Goal: Information Seeking & Learning: Learn about a topic

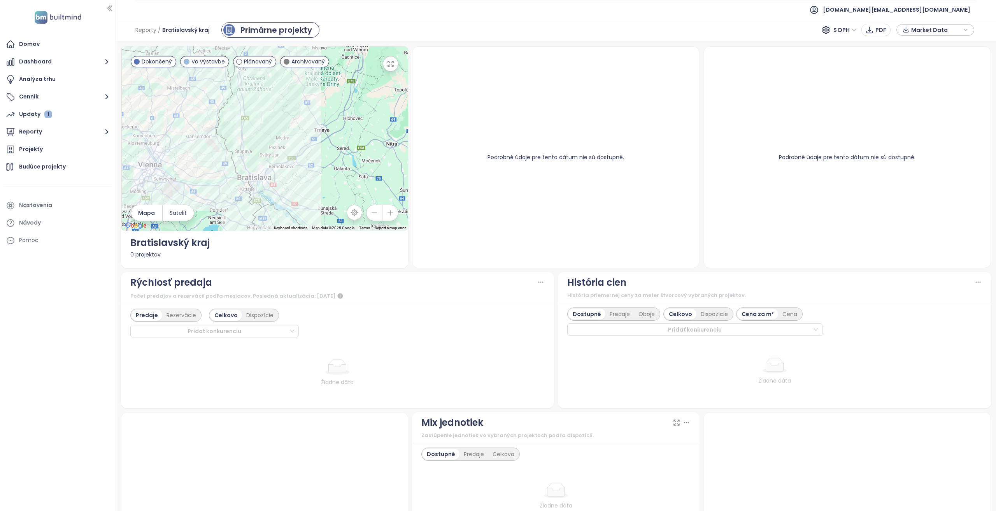
click at [547, 152] on div "Podrobné údaje pre tento dátum nie sú dostupné." at bounding box center [556, 157] width 268 height 202
click at [548, 152] on div "Podrobné údaje pre tento dátum nie sú dostupné." at bounding box center [556, 157] width 268 height 202
click at [548, 153] on div "Podrobné údaje pre tento dátum nie sú dostupné." at bounding box center [556, 157] width 268 height 202
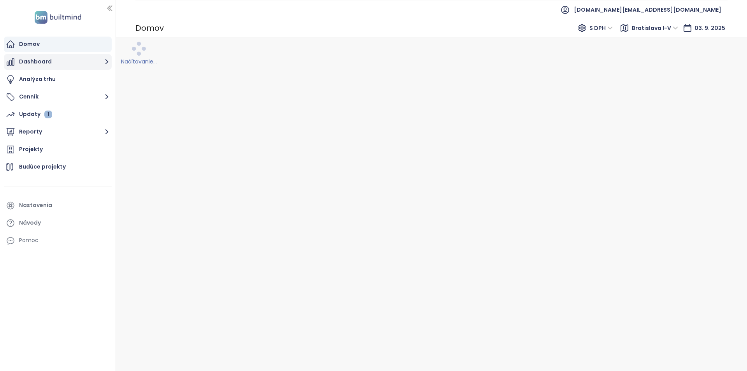
click at [63, 55] on button "Dashboard" at bounding box center [58, 62] width 108 height 16
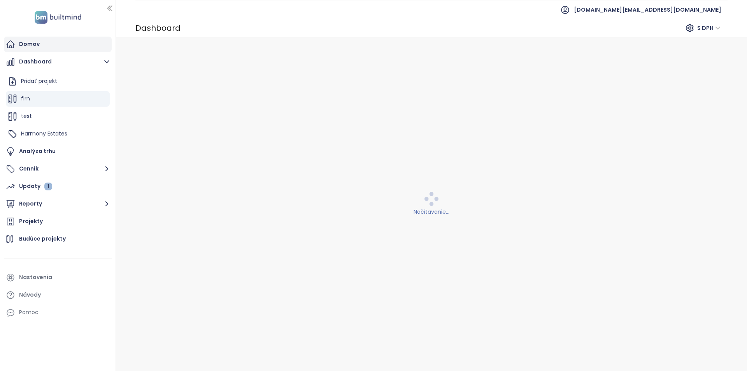
click at [63, 41] on div "Domov" at bounding box center [58, 45] width 108 height 16
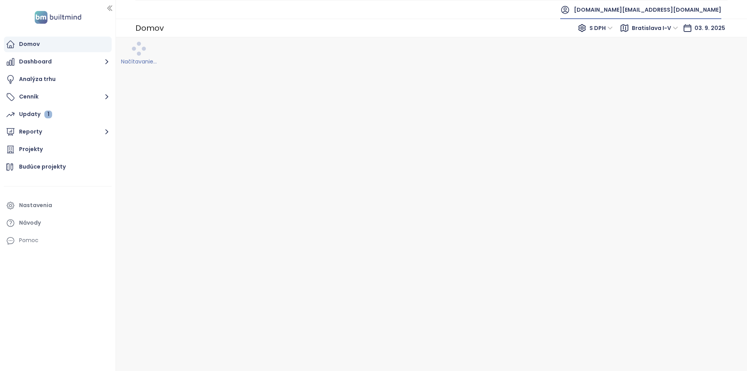
click at [706, 7] on span "builtmind.sk@builtmind.com" at bounding box center [647, 9] width 147 height 19
click at [698, 27] on li "Odhlásiť sa" at bounding box center [673, 32] width 91 height 16
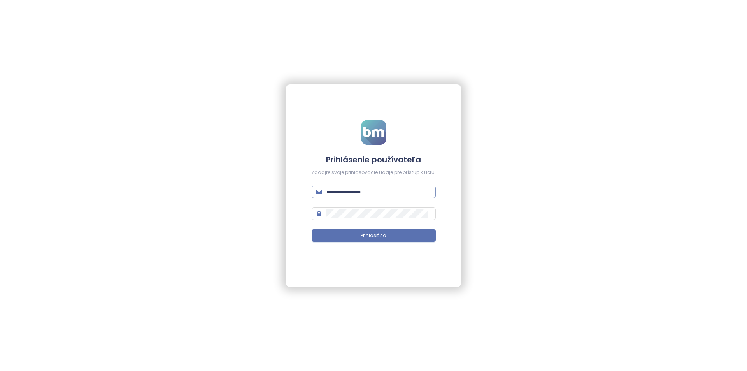
type input "**********"
click at [387, 193] on input "**********" at bounding box center [378, 191] width 105 height 9
click at [396, 235] on button "Prihlásiť sa" at bounding box center [374, 235] width 124 height 12
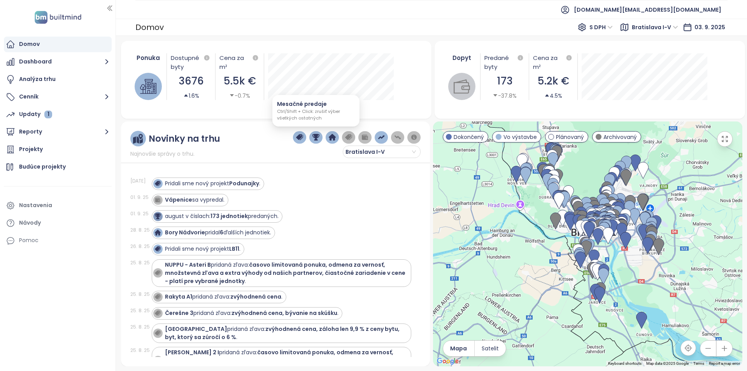
click at [316, 139] on img "button" at bounding box center [315, 137] width 7 height 7
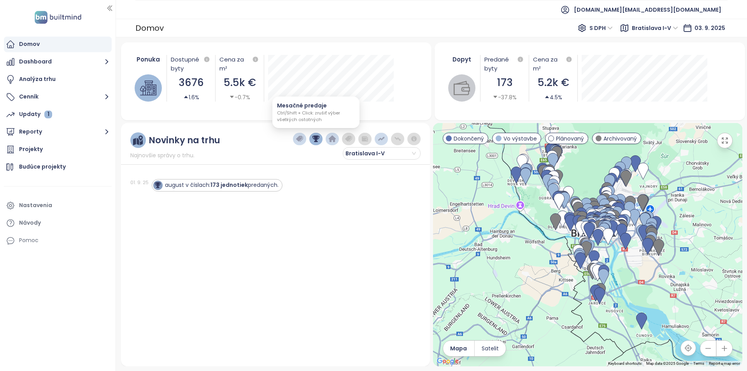
click at [317, 141] on img "button" at bounding box center [315, 138] width 7 height 7
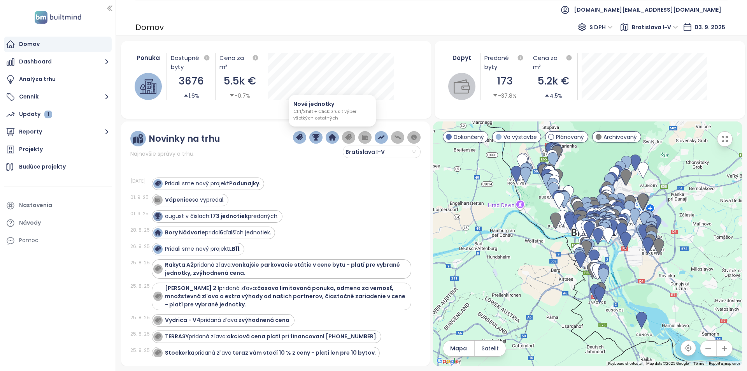
click at [331, 138] on img "button" at bounding box center [332, 137] width 7 height 7
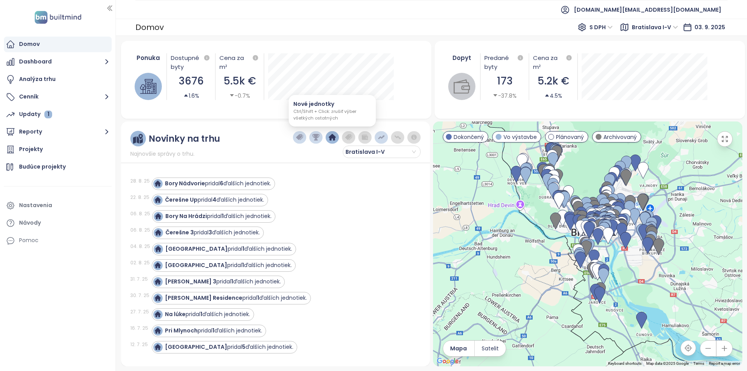
click at [331, 140] on img "button" at bounding box center [332, 137] width 7 height 7
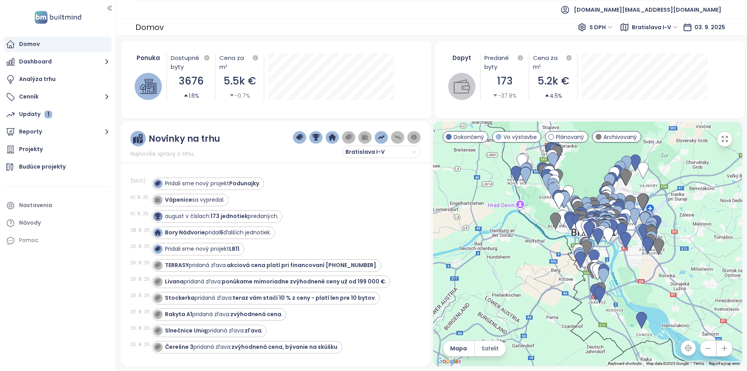
click at [304, 138] on button "button" at bounding box center [300, 137] width 14 height 12
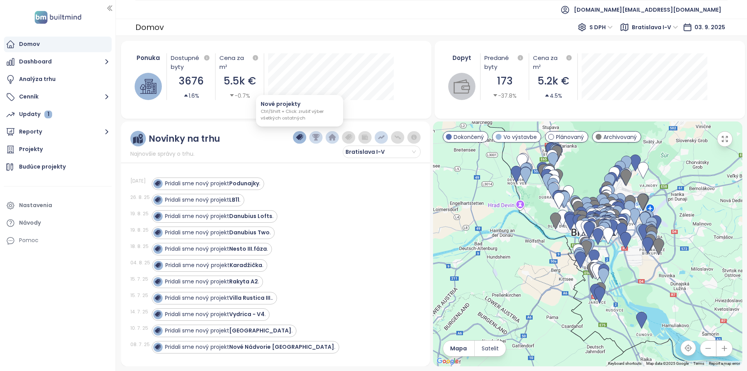
click at [302, 139] on img "button" at bounding box center [299, 137] width 7 height 7
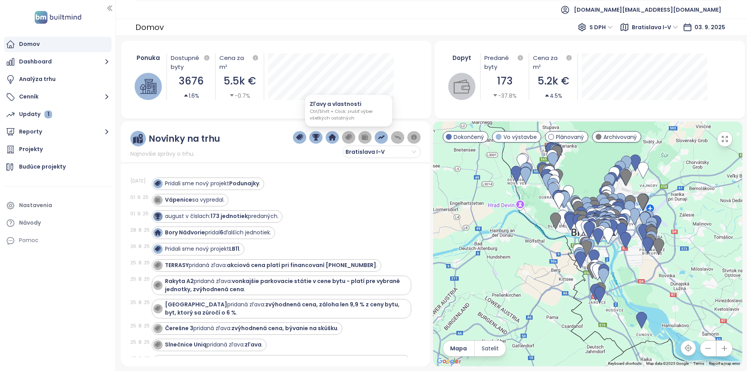
click at [352, 139] on img "button" at bounding box center [348, 137] width 7 height 7
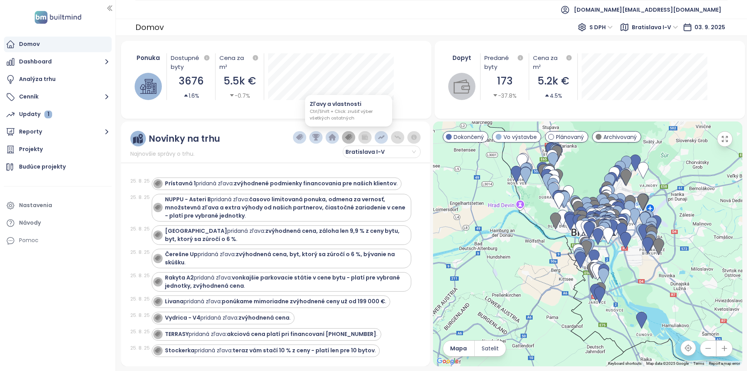
click at [352, 139] on img "button" at bounding box center [348, 137] width 7 height 7
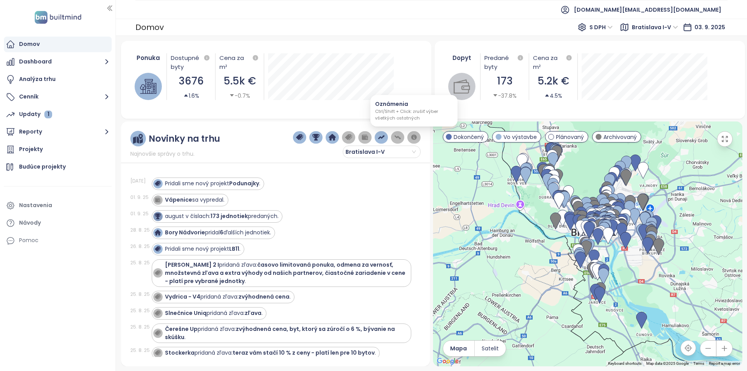
click at [411, 140] on img "button" at bounding box center [413, 137] width 7 height 7
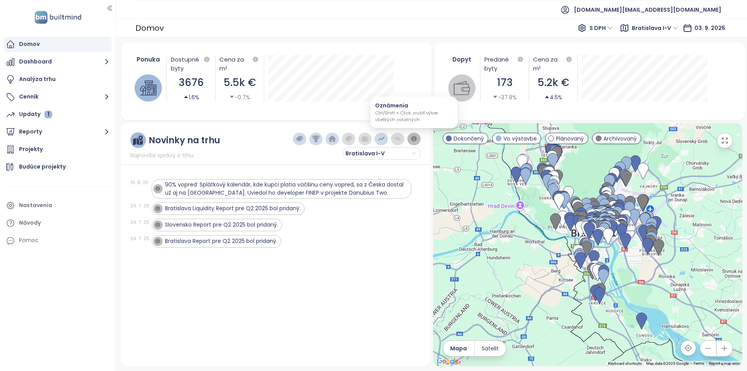
click at [411, 140] on img "button" at bounding box center [413, 138] width 7 height 7
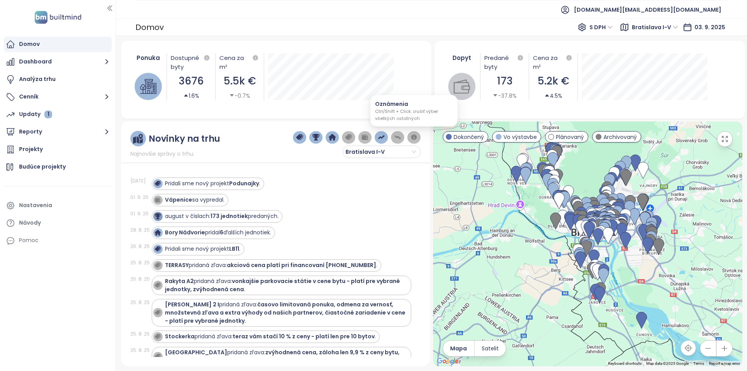
click at [411, 140] on img "button" at bounding box center [413, 137] width 7 height 7
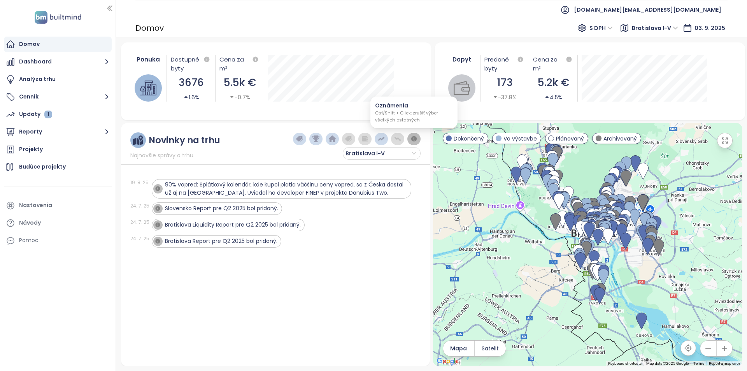
click at [411, 140] on img "button" at bounding box center [413, 138] width 7 height 7
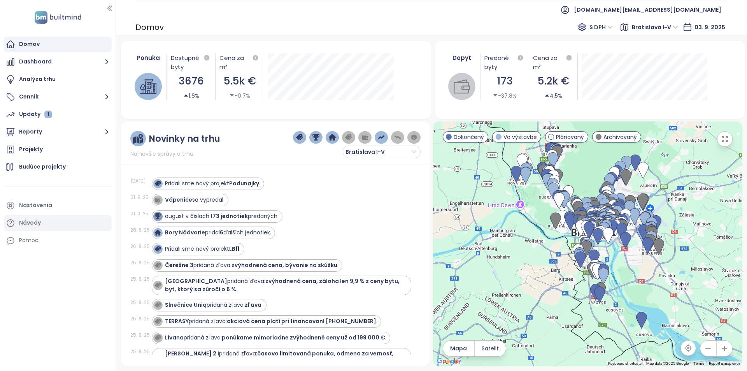
drag, startPoint x: 85, startPoint y: 147, endPoint x: 51, endPoint y: 215, distance: 76.7
click at [85, 147] on div "Projekty" at bounding box center [58, 150] width 108 height 16
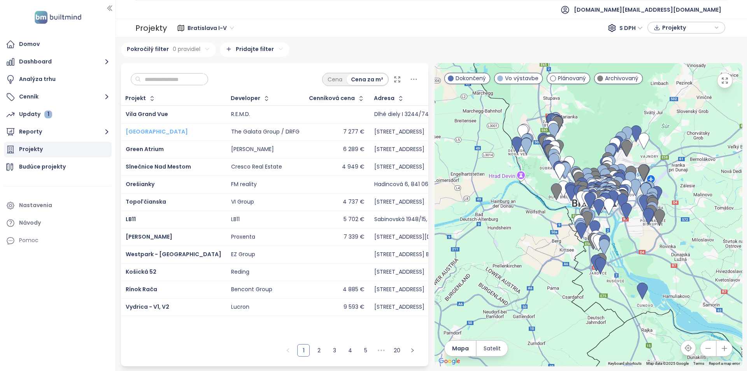
click at [149, 132] on span "[GEOGRAPHIC_DATA]" at bounding box center [157, 132] width 62 height 8
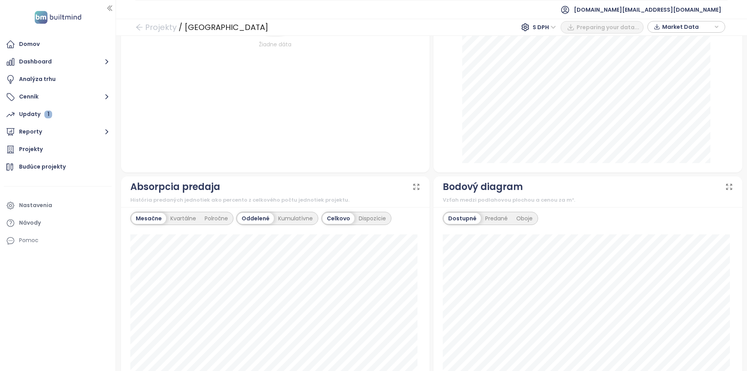
scroll to position [389, 0]
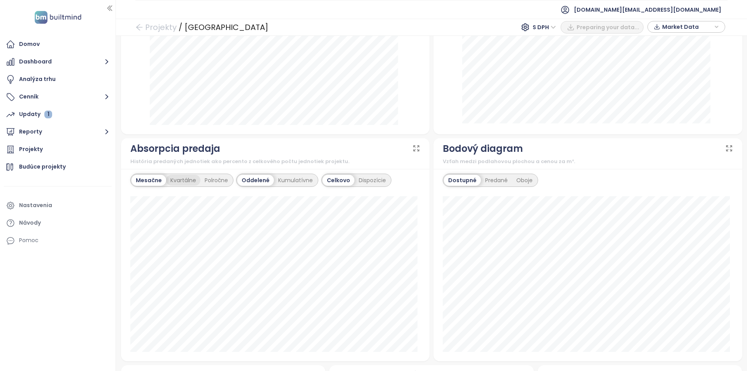
click at [176, 183] on div "Kvartálne" at bounding box center [183, 180] width 34 height 11
click at [145, 186] on div "Mesačne Kvartálne Polročne" at bounding box center [182, 179] width 104 height 13
click at [155, 180] on div "Mesačne" at bounding box center [147, 180] width 33 height 11
click at [145, 182] on div "Mesačne" at bounding box center [147, 180] width 33 height 11
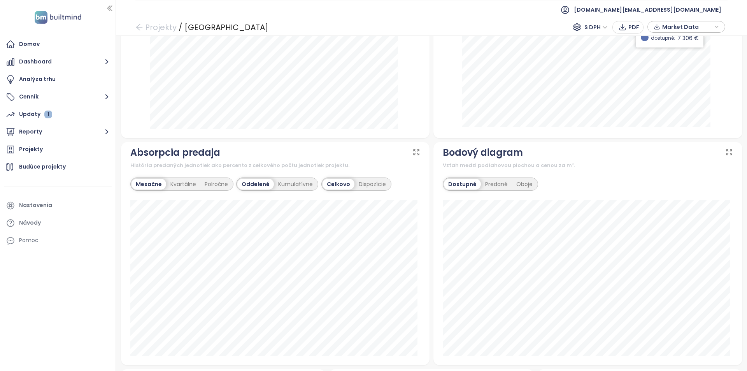
scroll to position [0, 0]
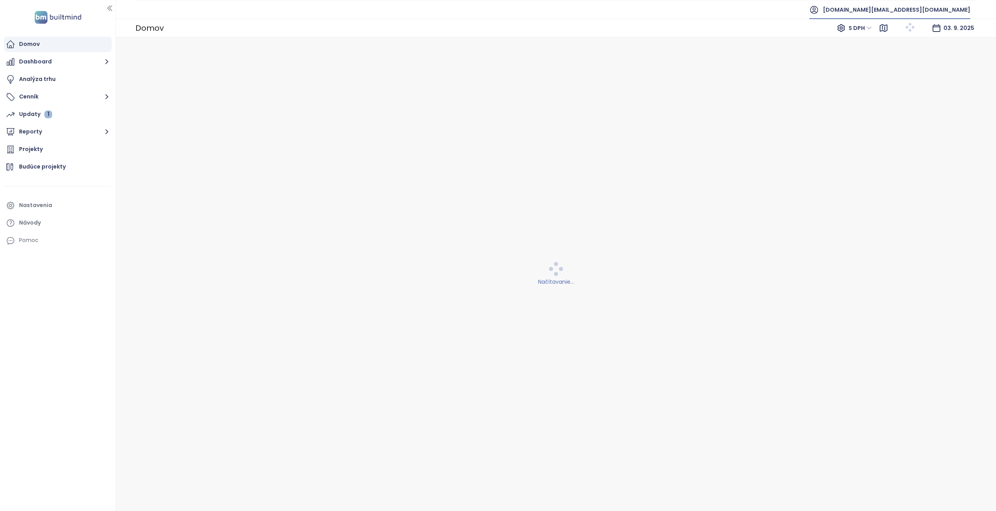
click at [746, 7] on span "builtmind.sk@builtmind.com" at bounding box center [896, 9] width 147 height 19
click at [746, 36] on li "Odhlásiť sa" at bounding box center [922, 31] width 91 height 16
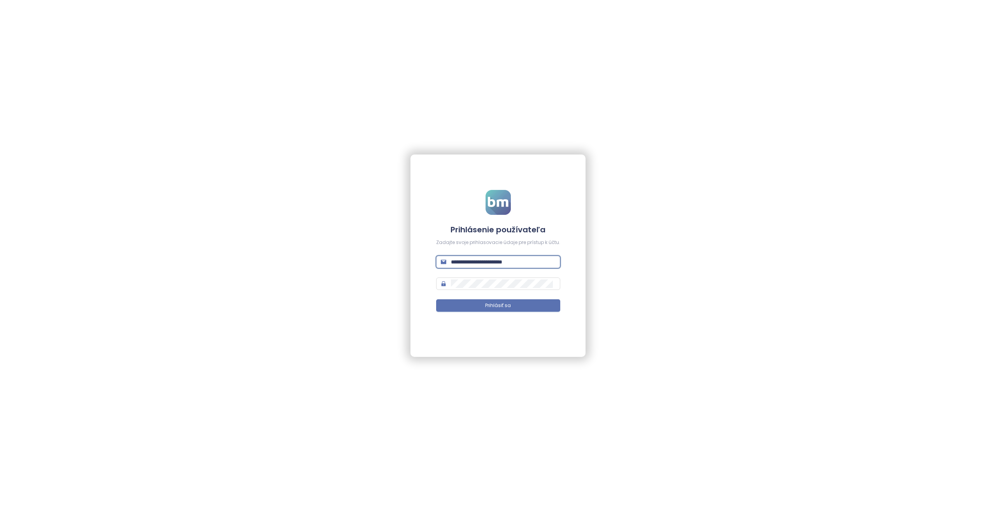
click at [521, 263] on input "**********" at bounding box center [503, 261] width 105 height 9
type input "**********"
click at [436, 299] on button "Prihlásiť sa" at bounding box center [498, 305] width 124 height 12
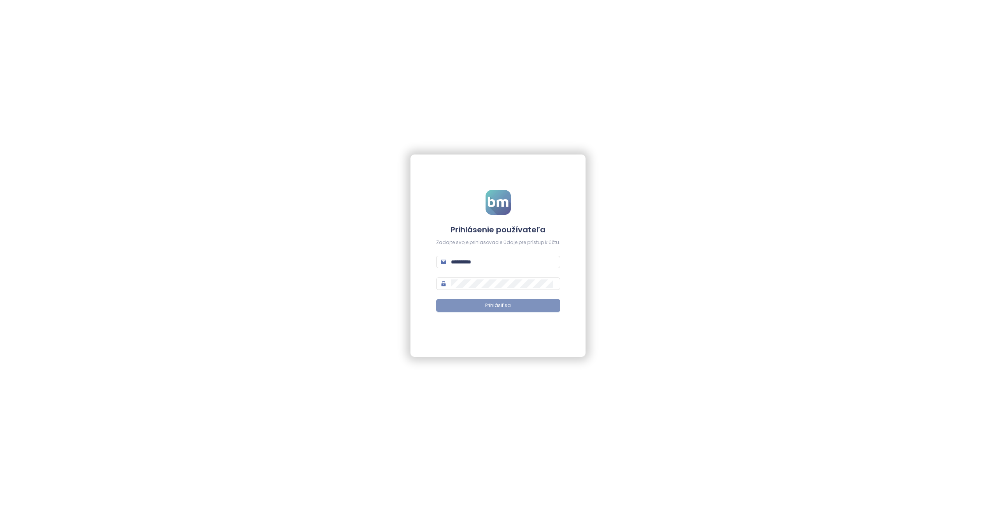
drag, startPoint x: 479, startPoint y: 303, endPoint x: 448, endPoint y: 305, distance: 31.5
click at [479, 303] on button "Prihlásiť sa" at bounding box center [498, 305] width 124 height 12
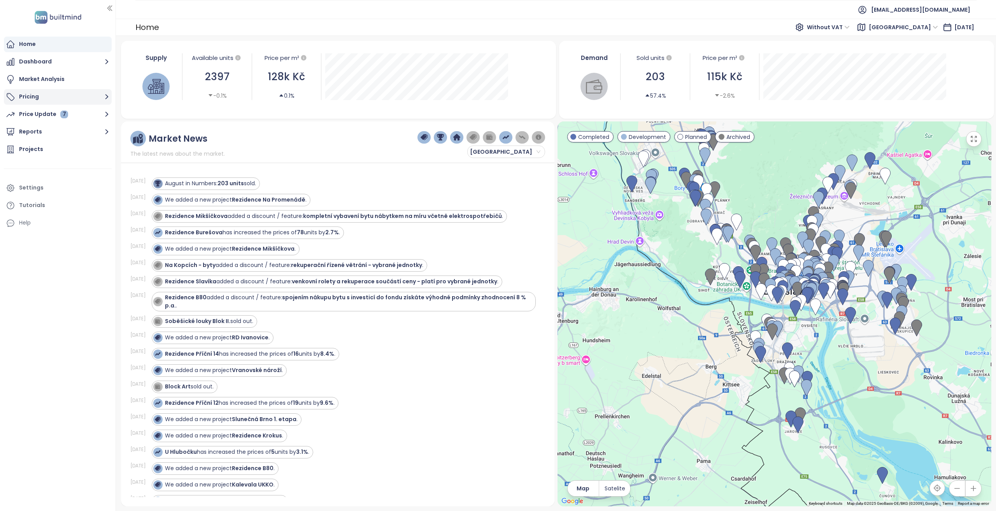
click at [30, 95] on button "Pricing" at bounding box center [58, 97] width 108 height 16
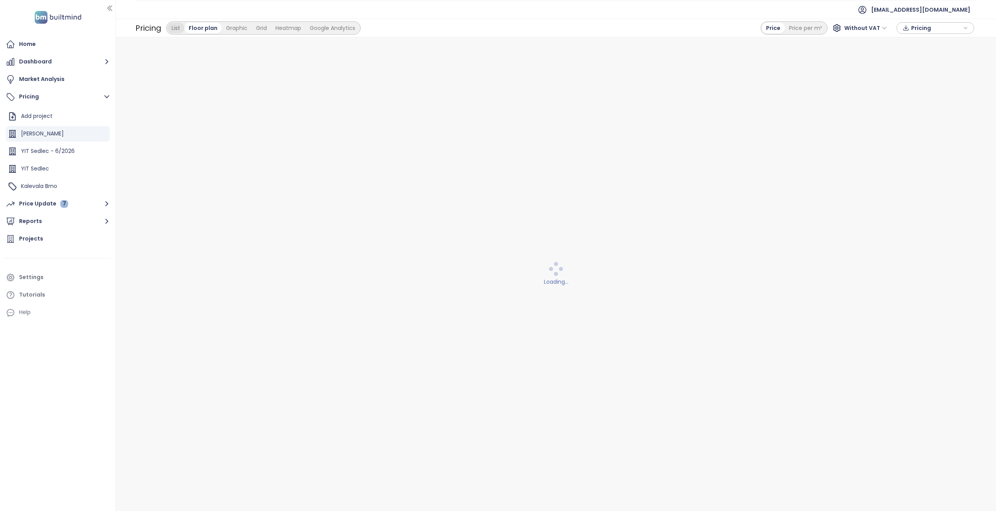
click at [173, 29] on div "List" at bounding box center [175, 28] width 17 height 11
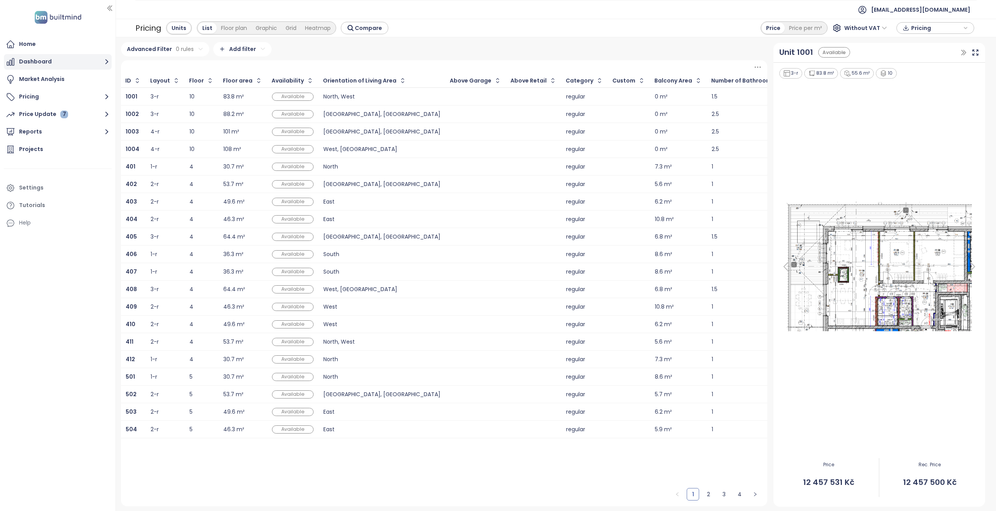
click at [53, 61] on button "Dashboard" at bounding box center [58, 62] width 108 height 16
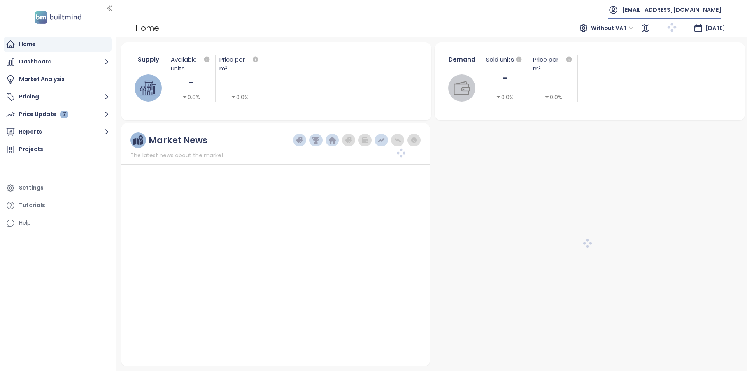
click at [694, 14] on span "[EMAIL_ADDRESS][DOMAIN_NAME]" at bounding box center [671, 9] width 99 height 19
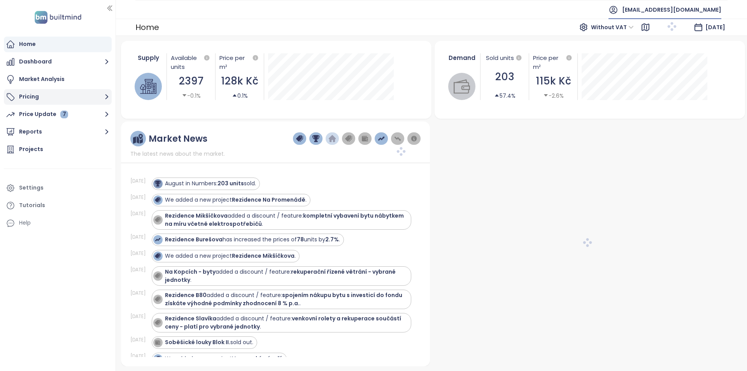
click at [41, 95] on button "Pricing" at bounding box center [58, 97] width 108 height 16
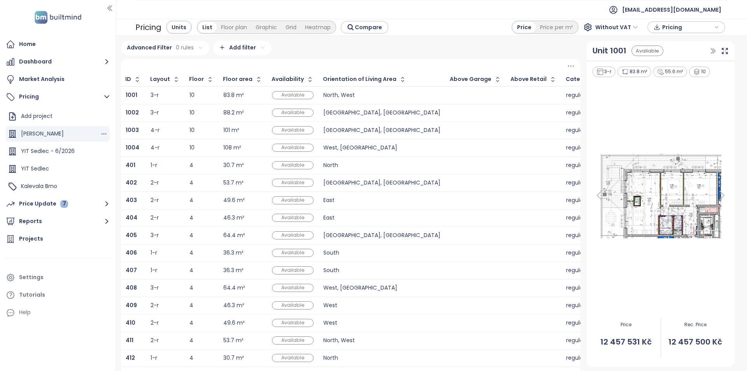
click at [62, 138] on div "[PERSON_NAME]" at bounding box center [58, 134] width 104 height 16
click at [59, 145] on div "YIT Sedlec - 6/2026" at bounding box center [58, 152] width 104 height 16
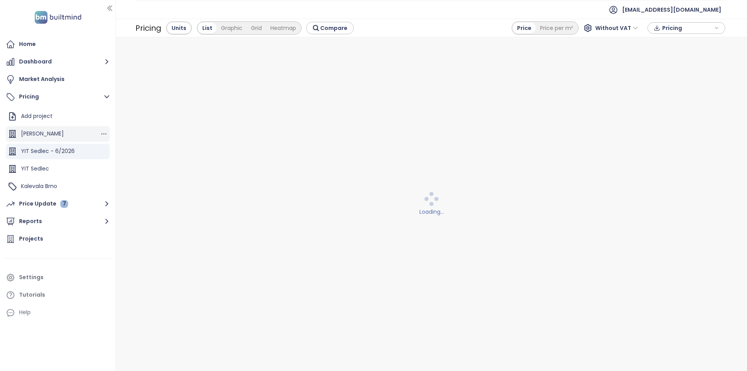
click at [63, 129] on div "[PERSON_NAME]" at bounding box center [58, 134] width 104 height 16
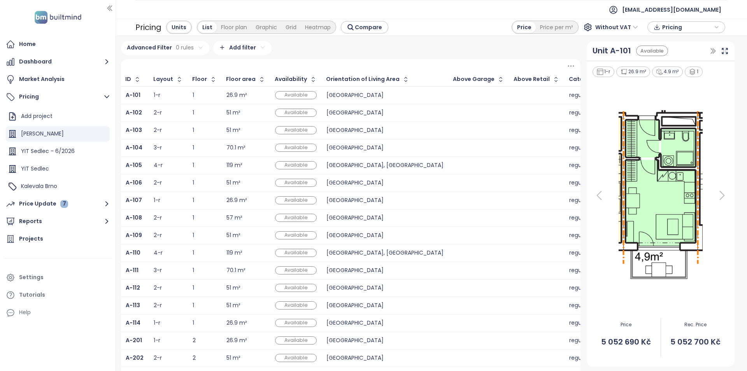
click at [152, 64] on div at bounding box center [351, 66] width 460 height 14
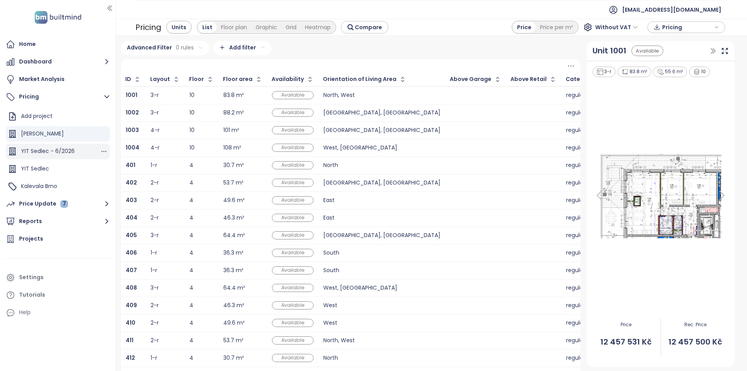
click at [68, 144] on div "YIT Sedlec - 6/2026" at bounding box center [58, 152] width 104 height 16
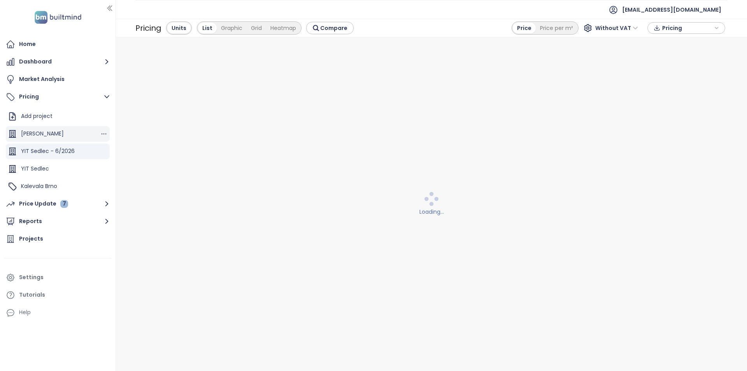
click at [67, 137] on div "[PERSON_NAME]" at bounding box center [58, 134] width 104 height 16
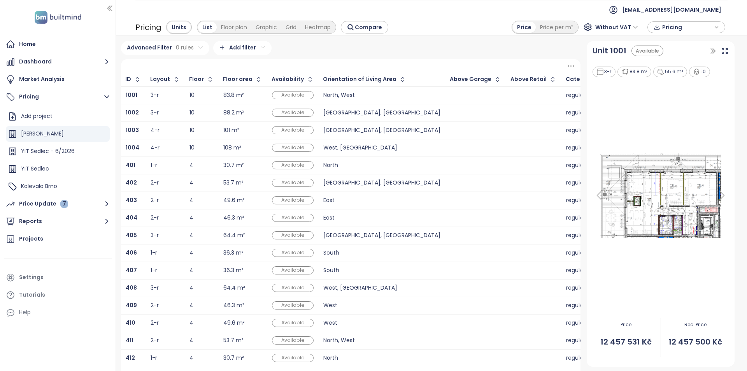
click at [143, 79] on div "ID" at bounding box center [133, 79] width 24 height 12
click at [139, 79] on icon "button" at bounding box center [137, 79] width 8 height 8
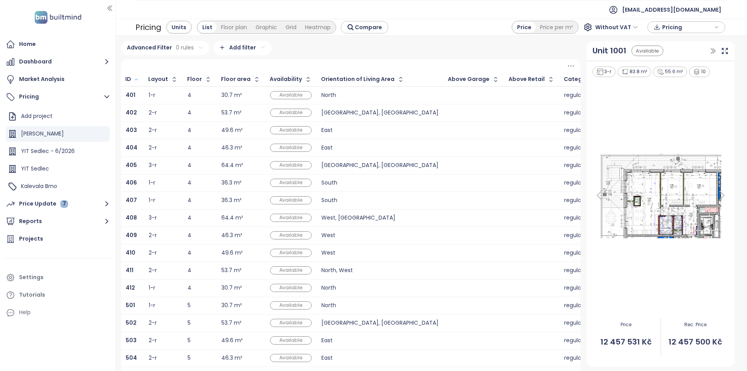
click at [122, 28] on div "Pricing Units List Floor plan Graphic Grid Heatmap Compare Price Price per m² W…" at bounding box center [431, 27] width 631 height 17
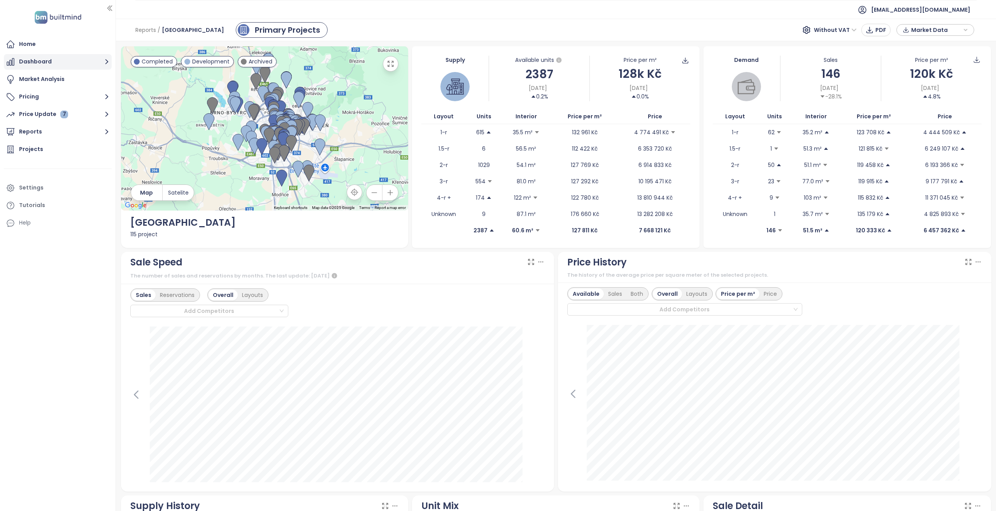
click at [56, 58] on button "Dashboard" at bounding box center [58, 62] width 108 height 16
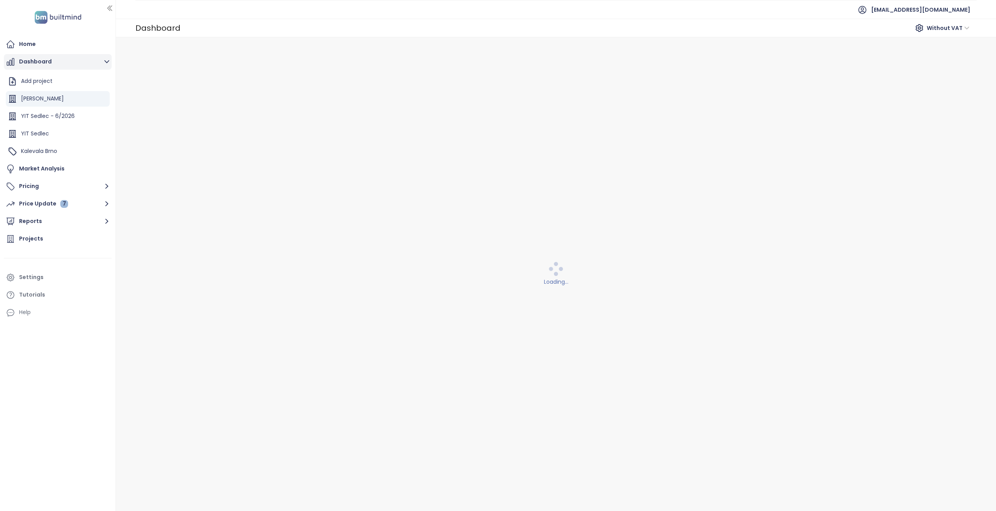
click at [58, 60] on button "Dashboard" at bounding box center [58, 62] width 108 height 16
click at [51, 46] on div "Home" at bounding box center [58, 45] width 108 height 16
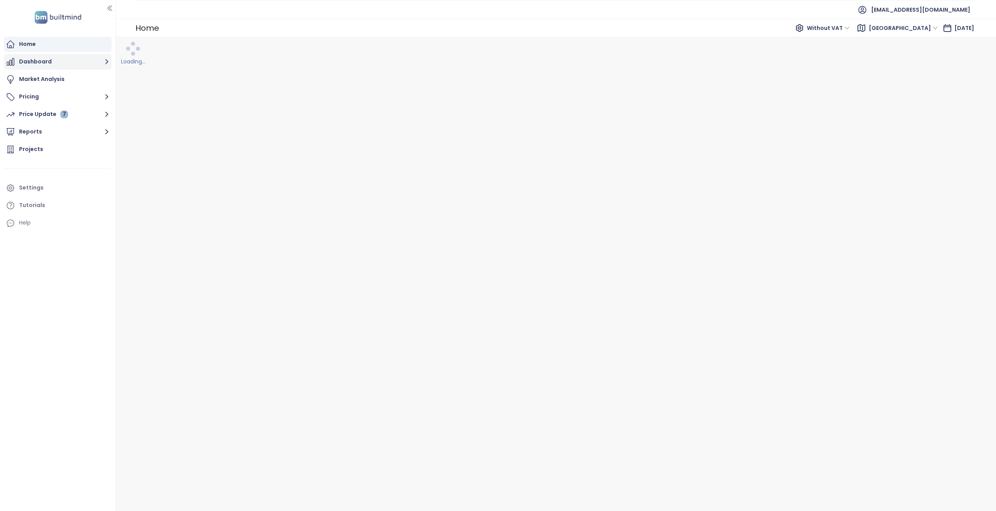
click at [72, 62] on button "Dashboard" at bounding box center [58, 62] width 108 height 16
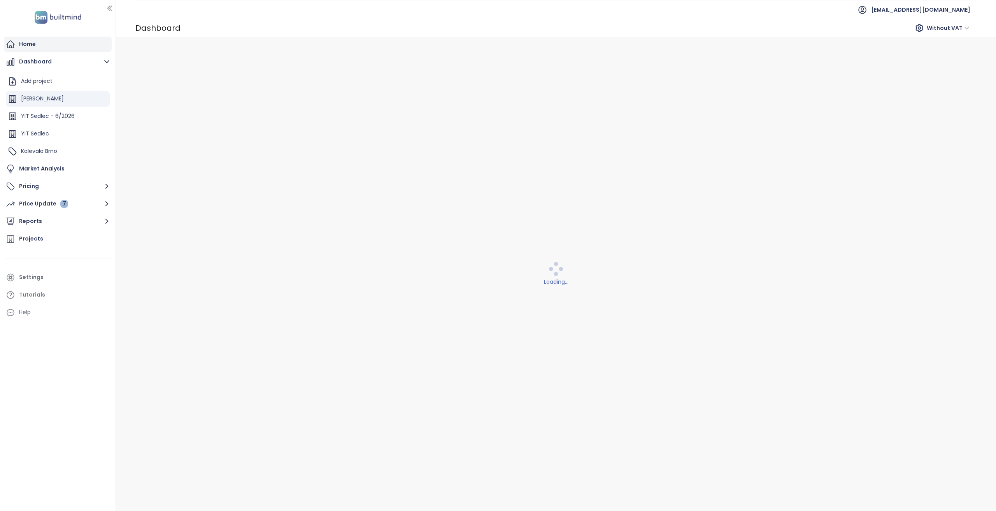
click at [70, 51] on div "Home" at bounding box center [58, 45] width 108 height 16
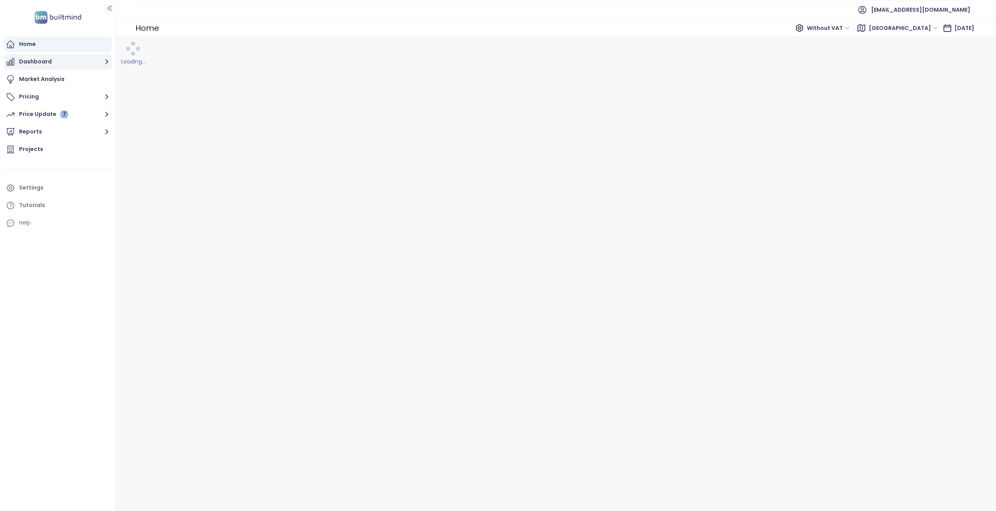
click at [65, 60] on button "Dashboard" at bounding box center [58, 62] width 108 height 16
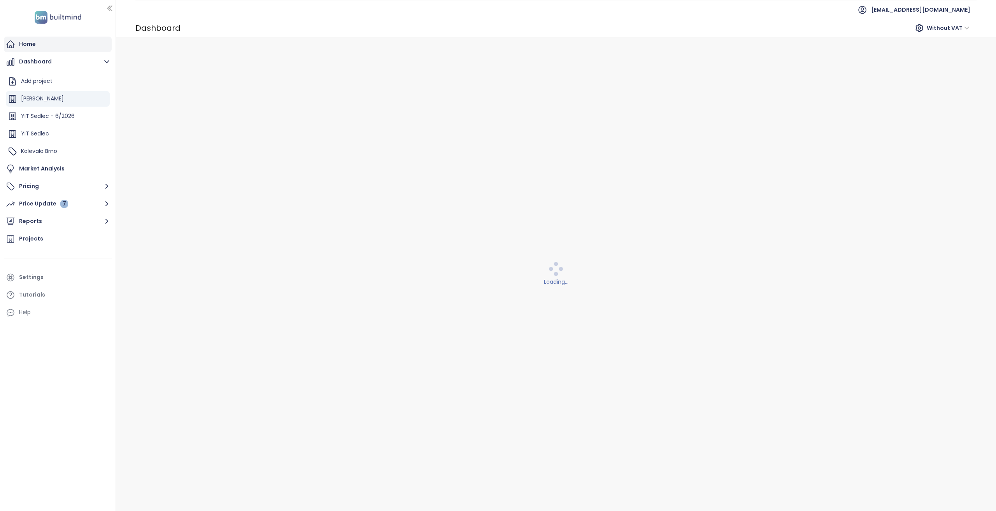
click at [68, 40] on div "Home" at bounding box center [58, 45] width 108 height 16
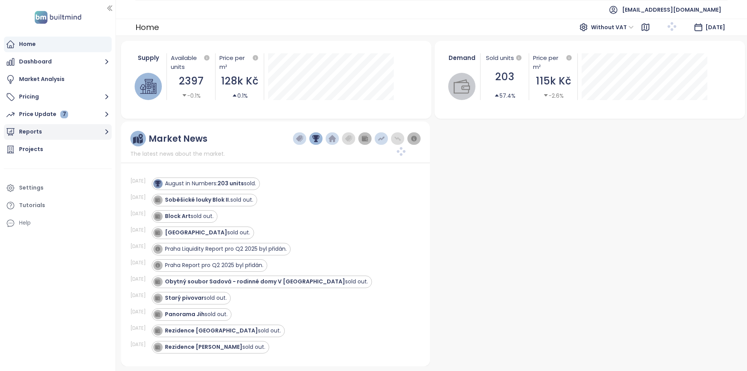
click at [54, 131] on button "Reports" at bounding box center [58, 132] width 108 height 16
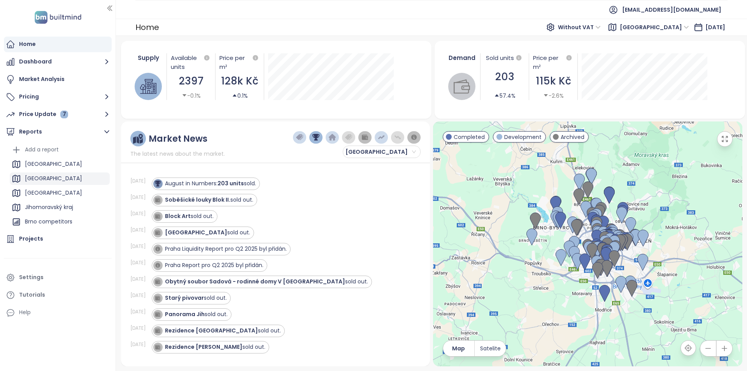
click at [58, 176] on div "Praha" at bounding box center [60, 178] width 100 height 12
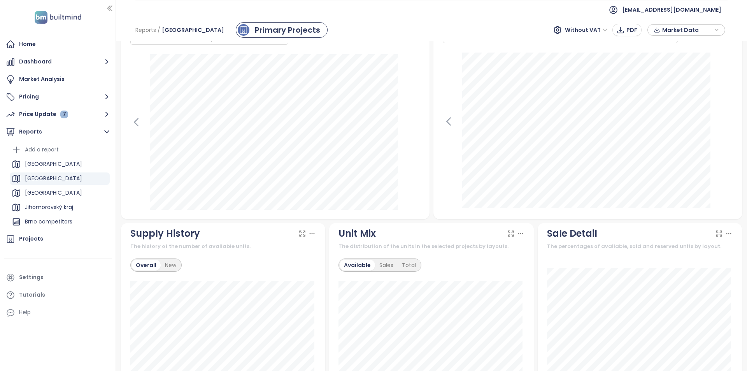
scroll to position [467, 0]
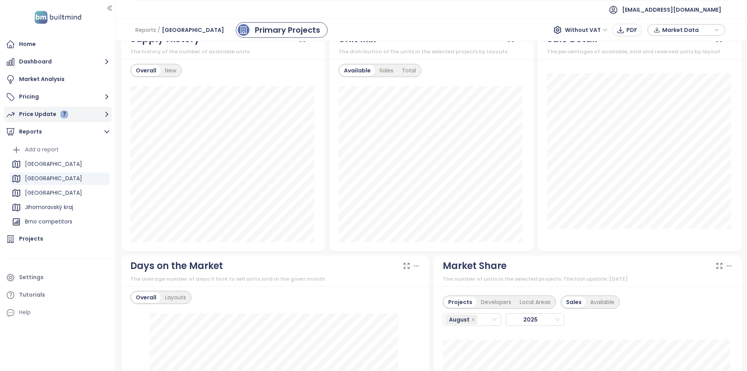
click at [66, 112] on div "7" at bounding box center [64, 114] width 8 height 8
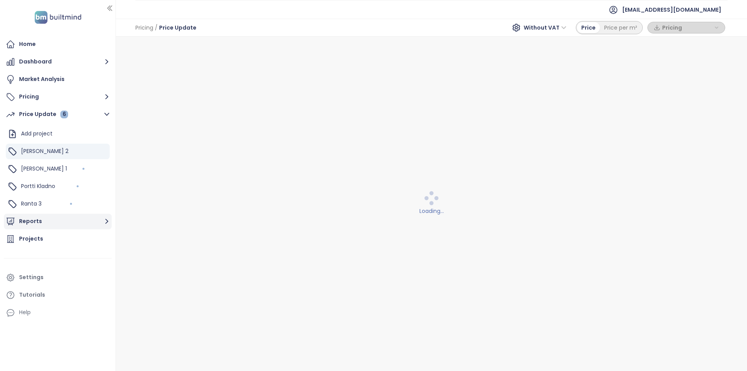
click at [72, 225] on button "Reports" at bounding box center [58, 222] width 108 height 16
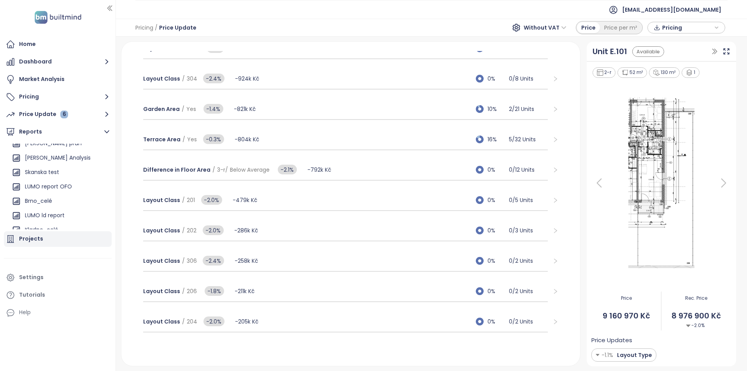
scroll to position [215, 0]
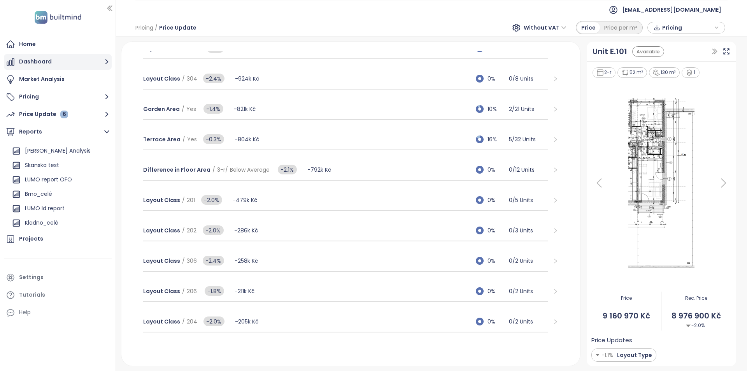
drag, startPoint x: 42, startPoint y: 50, endPoint x: 50, endPoint y: 56, distance: 9.7
click at [42, 49] on div "Home" at bounding box center [58, 45] width 108 height 16
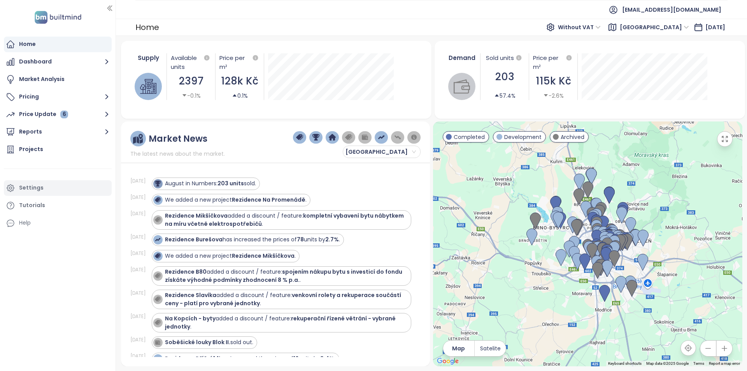
click at [48, 190] on div "Settings" at bounding box center [58, 188] width 108 height 16
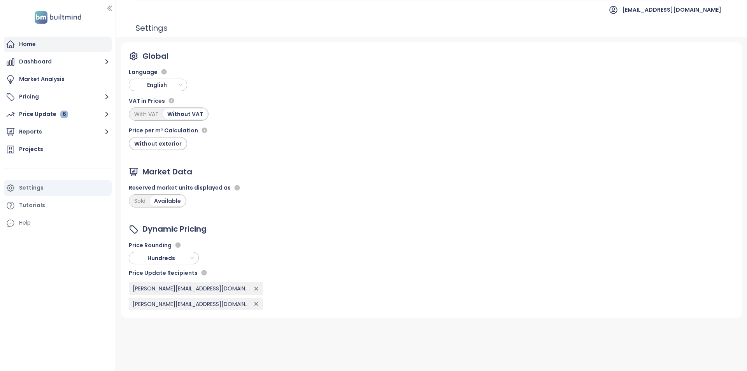
click at [81, 46] on div "Home" at bounding box center [58, 45] width 108 height 16
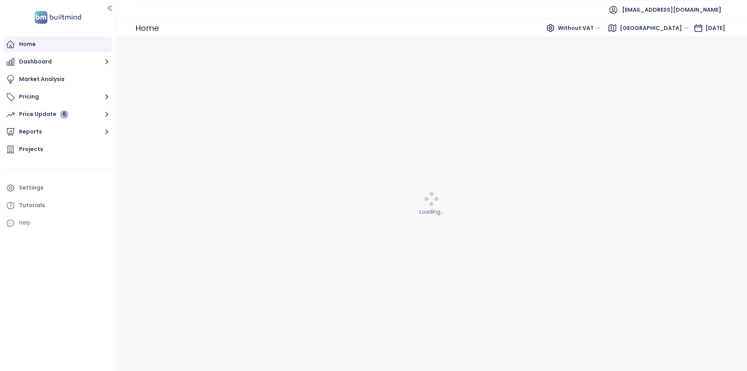
click at [701, 7] on span "[EMAIL_ADDRESS][DOMAIN_NAME]" at bounding box center [671, 9] width 99 height 19
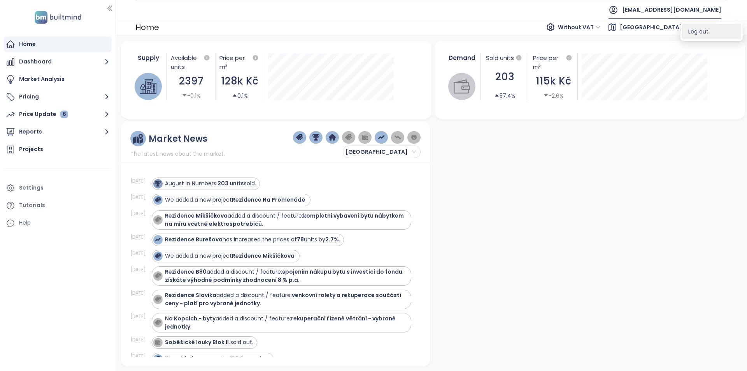
click at [700, 33] on span "Log out" at bounding box center [698, 32] width 20 height 8
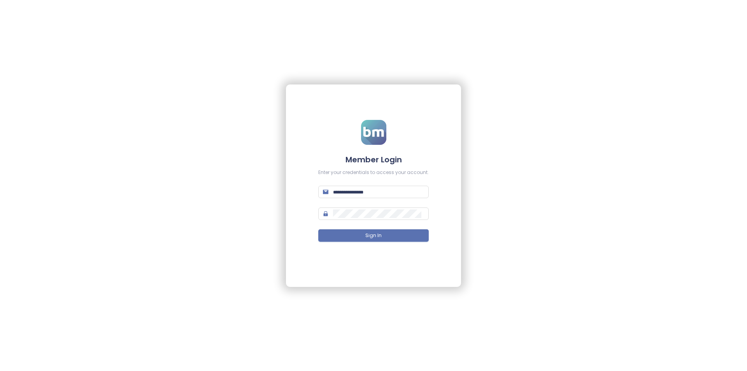
type input "**********"
drag, startPoint x: 230, startPoint y: 278, endPoint x: 228, endPoint y: 289, distance: 11.6
click at [230, 278] on div "**********" at bounding box center [373, 185] width 747 height 371
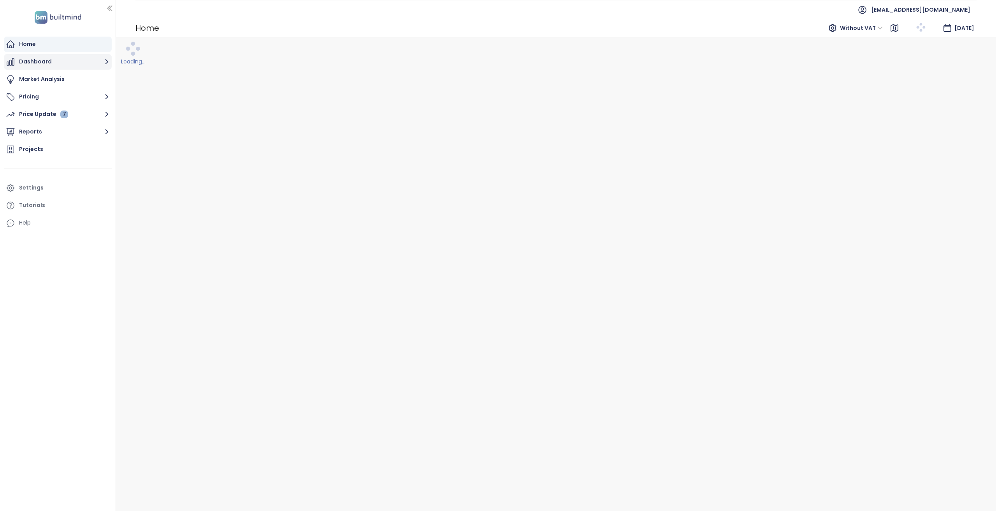
click at [56, 65] on button "Dashboard" at bounding box center [58, 62] width 108 height 16
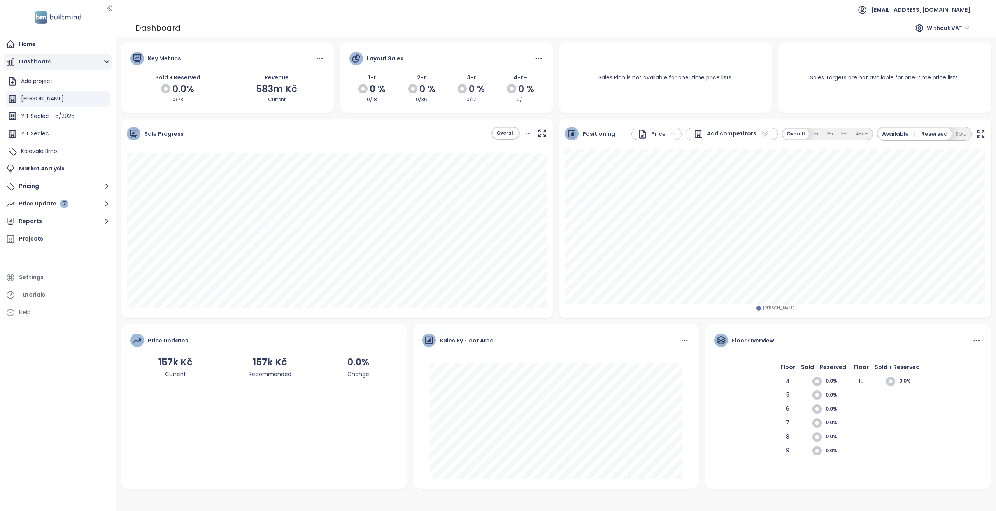
click at [61, 61] on button "Dashboard" at bounding box center [58, 62] width 108 height 16
click at [60, 48] on div "Home" at bounding box center [58, 45] width 108 height 16
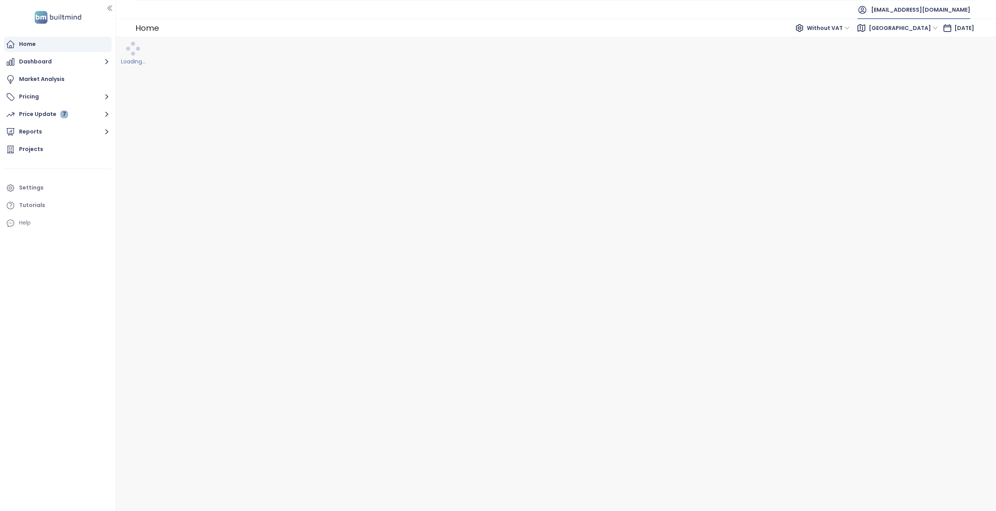
click at [950, 10] on span "[EMAIL_ADDRESS][DOMAIN_NAME]" at bounding box center [920, 9] width 99 height 19
click at [942, 33] on span "Log out" at bounding box center [947, 31] width 20 height 8
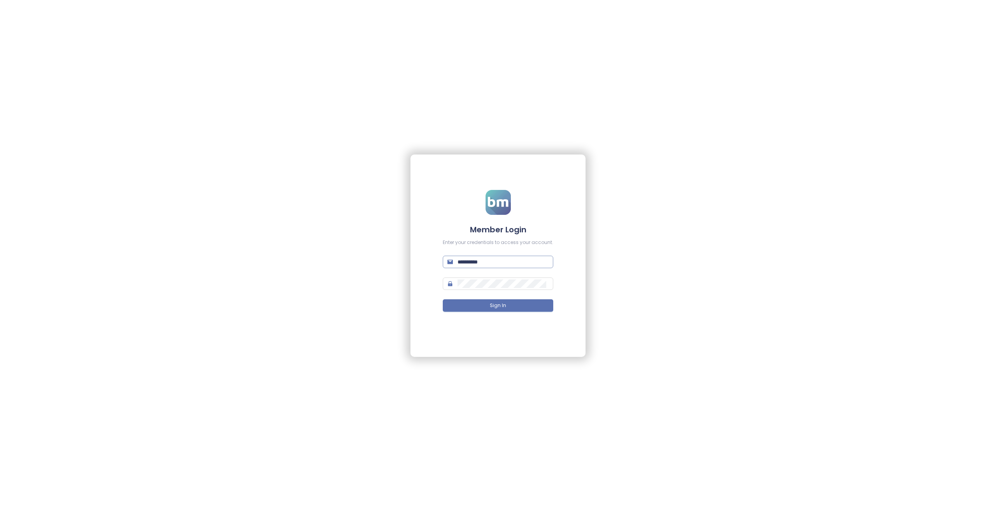
click at [489, 266] on span "**********" at bounding box center [498, 262] width 110 height 12
click at [490, 265] on input "**********" at bounding box center [502, 261] width 91 height 9
type input "**********"
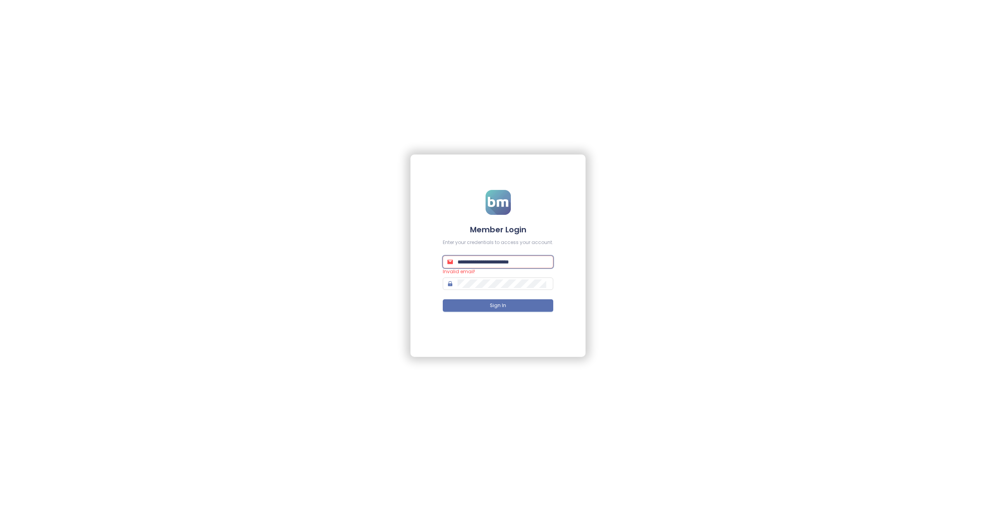
click at [443, 299] on button "Sign In" at bounding box center [498, 305] width 110 height 12
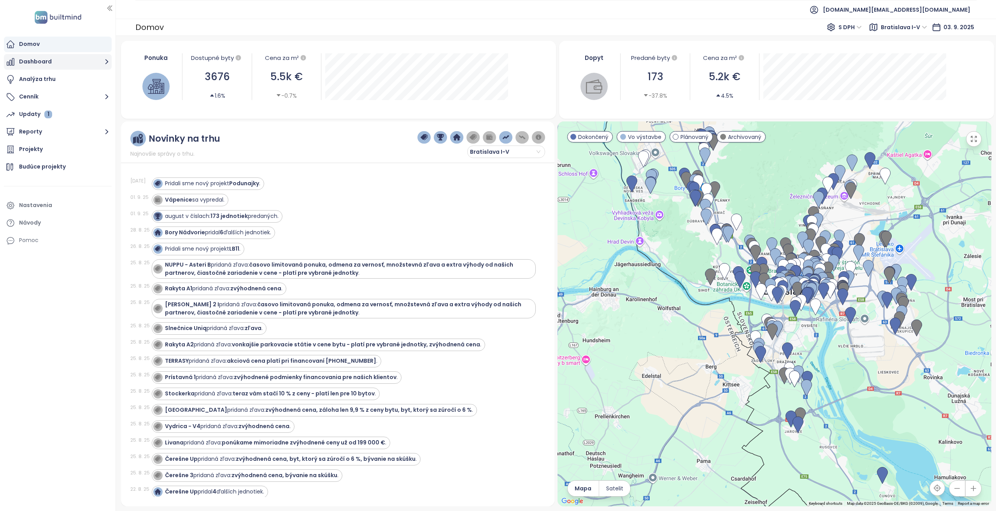
click at [70, 67] on button "Dashboard" at bounding box center [58, 62] width 108 height 16
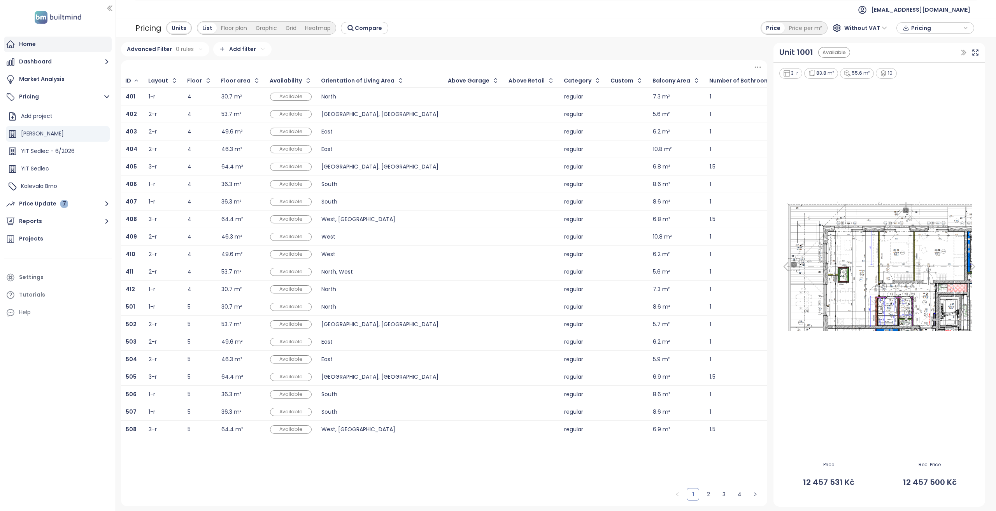
click at [48, 49] on div "Home" at bounding box center [58, 45] width 108 height 16
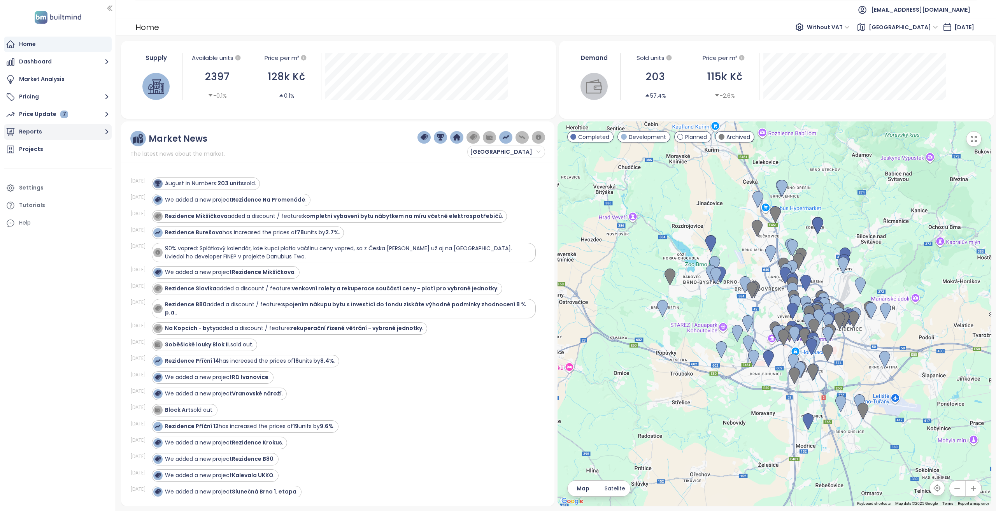
click at [26, 135] on button "Reports" at bounding box center [58, 132] width 108 height 16
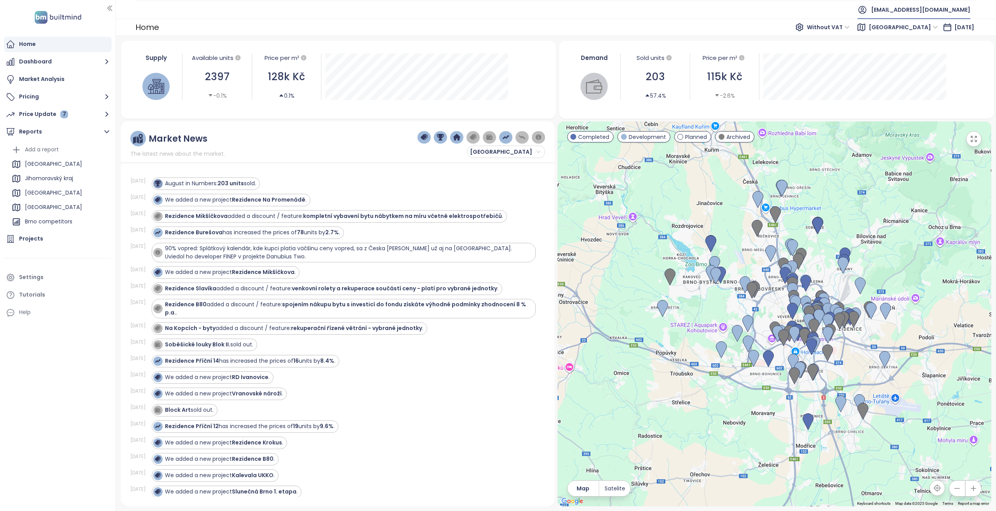
click at [746, 15] on span "yit@yit.cz" at bounding box center [920, 9] width 99 height 19
click at [74, 66] on button "Dashboard" at bounding box center [58, 62] width 108 height 16
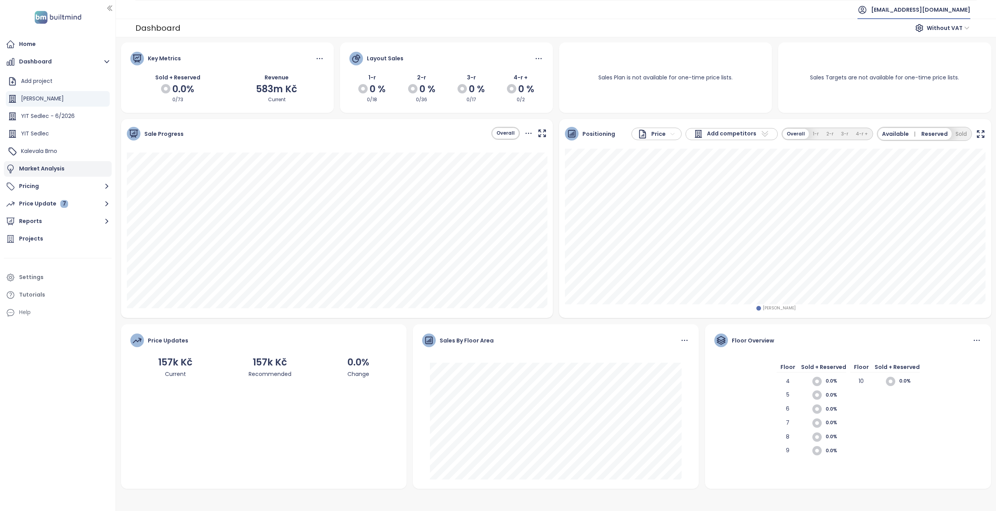
drag, startPoint x: 56, startPoint y: 152, endPoint x: 54, endPoint y: 174, distance: 21.9
click at [56, 152] on span "Kalevala Brno" at bounding box center [39, 151] width 36 height 8
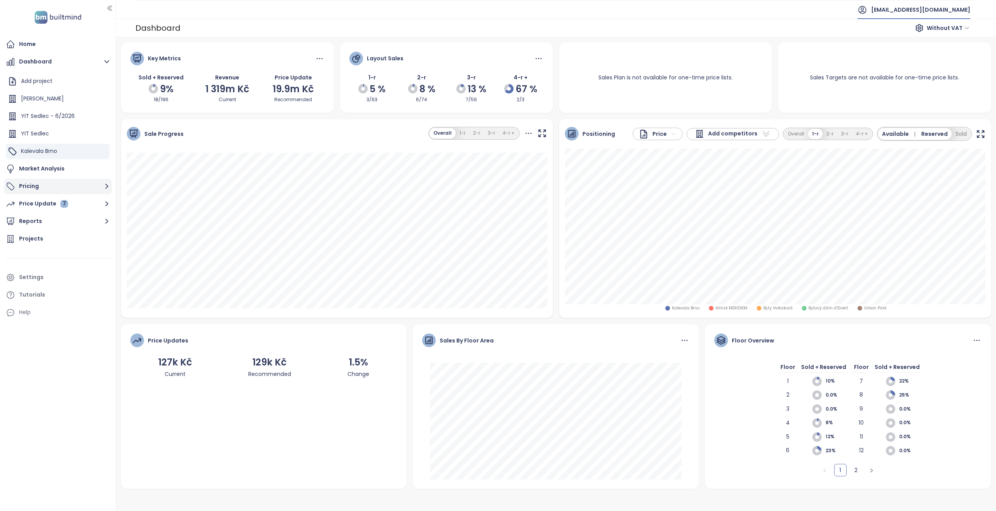
click at [44, 182] on button "Pricing" at bounding box center [58, 187] width 108 height 16
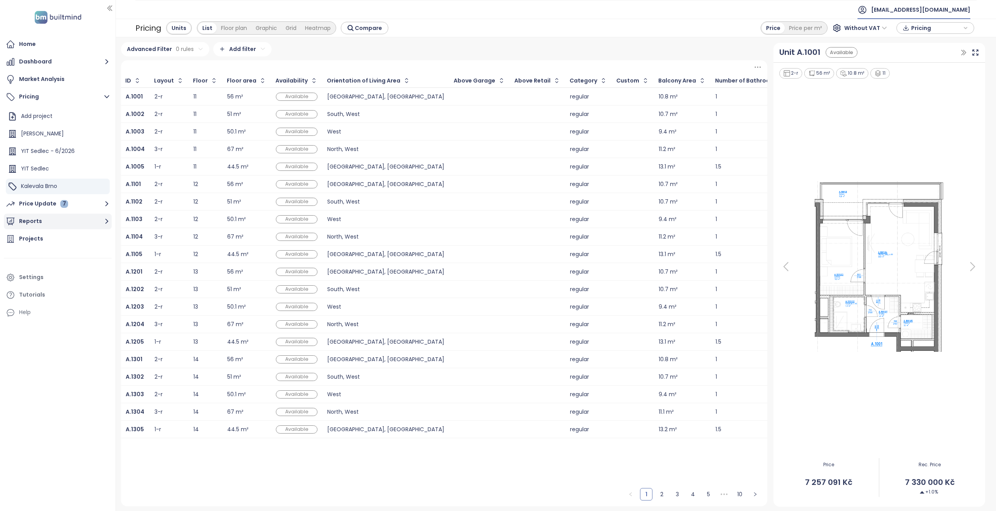
click at [19, 225] on button "Reports" at bounding box center [58, 222] width 108 height 16
click at [32, 168] on div "Brno" at bounding box center [53, 164] width 57 height 10
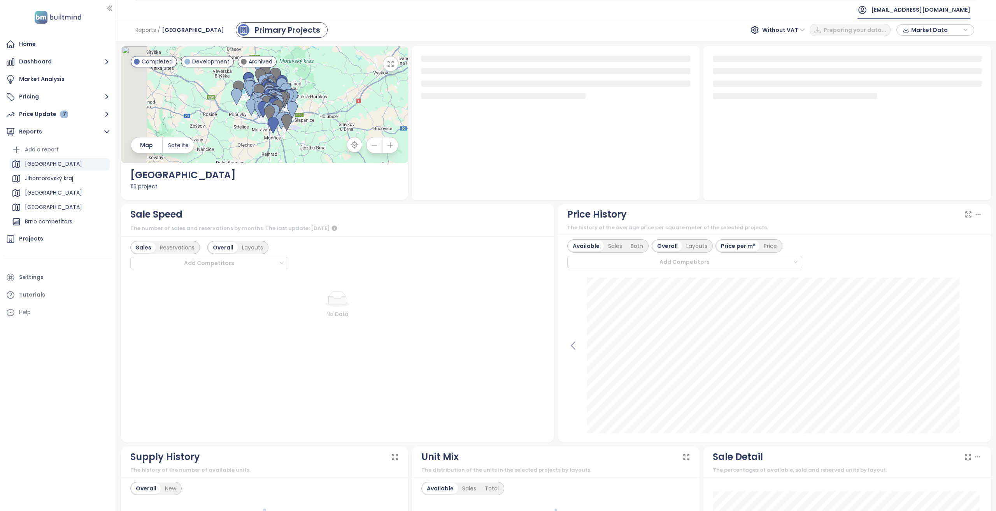
click at [33, 230] on ul "Home Dashboard Market Analysis Pricing Price Update 7 Reports Add a report Brno…" at bounding box center [58, 179] width 108 height 284
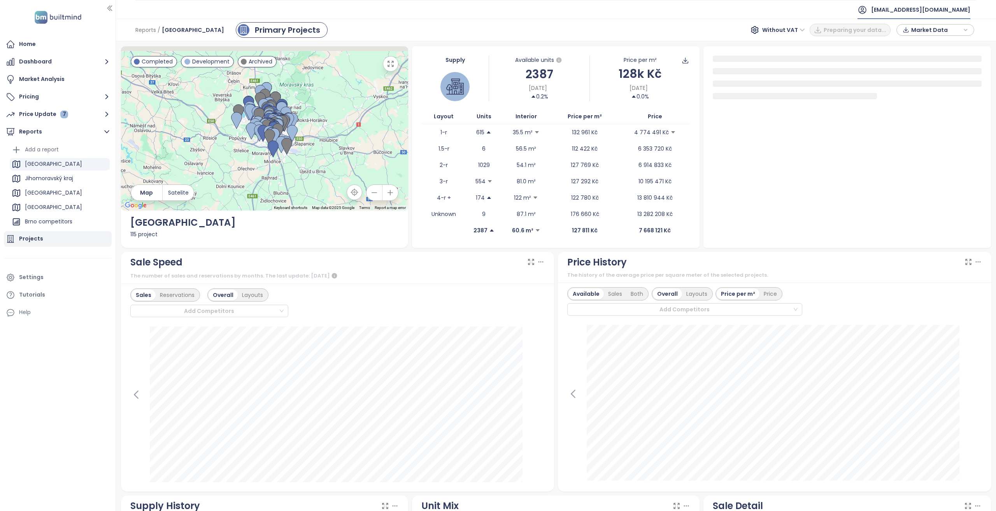
click at [36, 236] on div "Projects" at bounding box center [31, 239] width 24 height 10
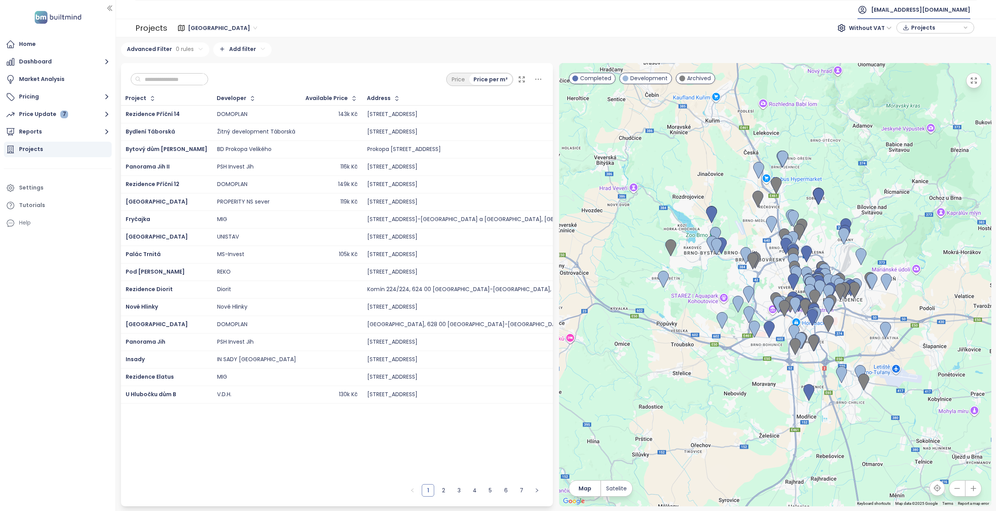
click at [746, 8] on span "yit@yit.cz" at bounding box center [920, 9] width 99 height 19
click at [746, 31] on span "Log out" at bounding box center [947, 31] width 20 height 8
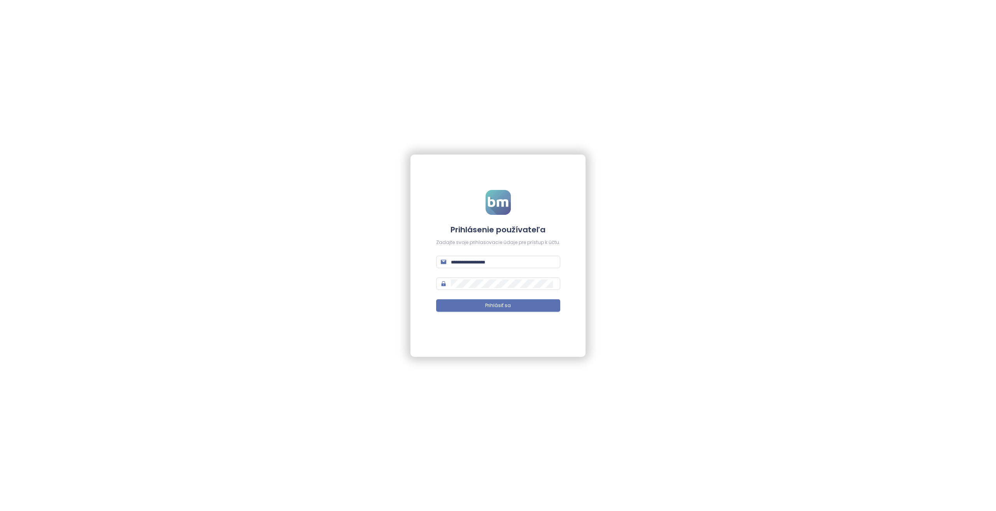
type input "**********"
click at [506, 307] on span "Prihlásiť sa" at bounding box center [498, 305] width 26 height 7
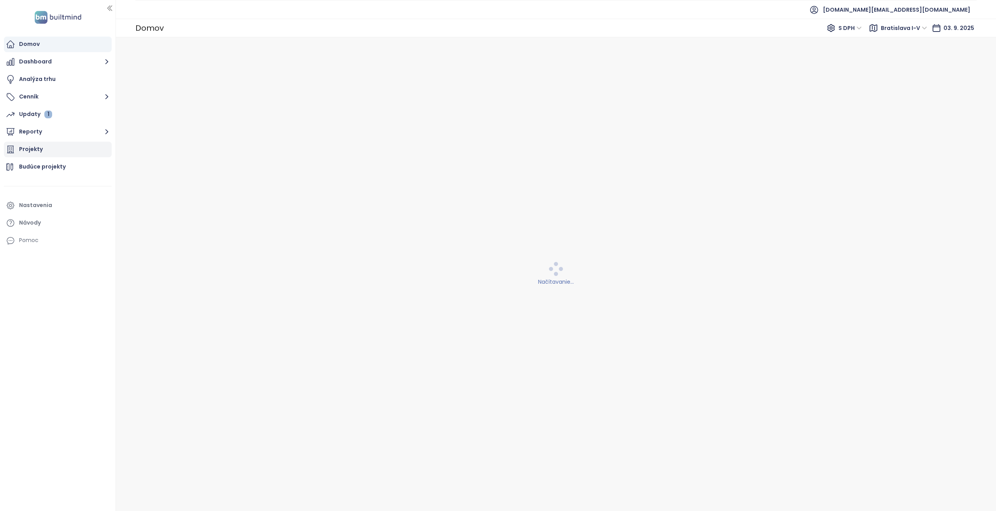
click at [49, 149] on div "Projekty" at bounding box center [58, 150] width 108 height 16
drag, startPoint x: 49, startPoint y: 149, endPoint x: 32, endPoint y: 148, distance: 17.2
click at [32, 148] on div "Projekty" at bounding box center [31, 149] width 24 height 10
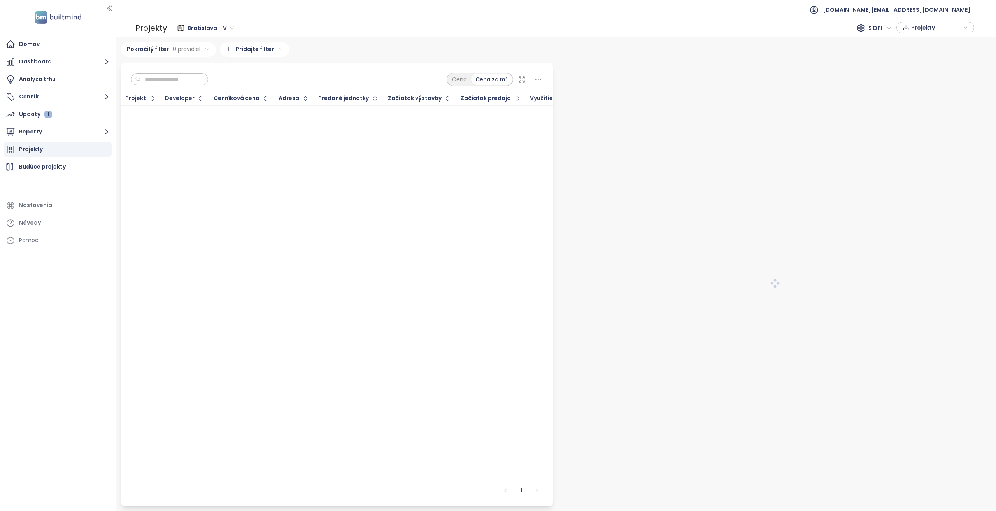
click at [182, 82] on input "text" at bounding box center [172, 80] width 63 height 12
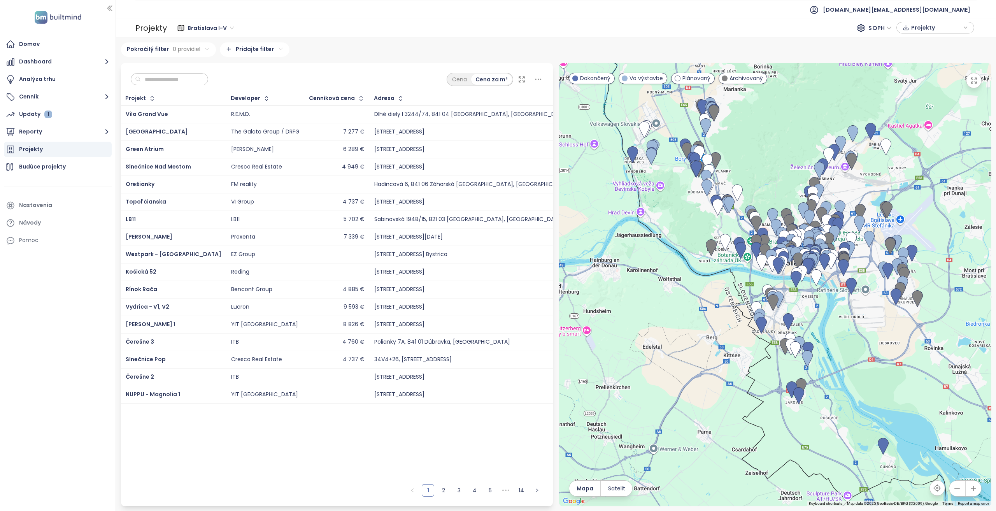
click at [59, 144] on div "Projekty" at bounding box center [58, 150] width 108 height 16
click at [56, 135] on button "Reporty" at bounding box center [58, 132] width 108 height 16
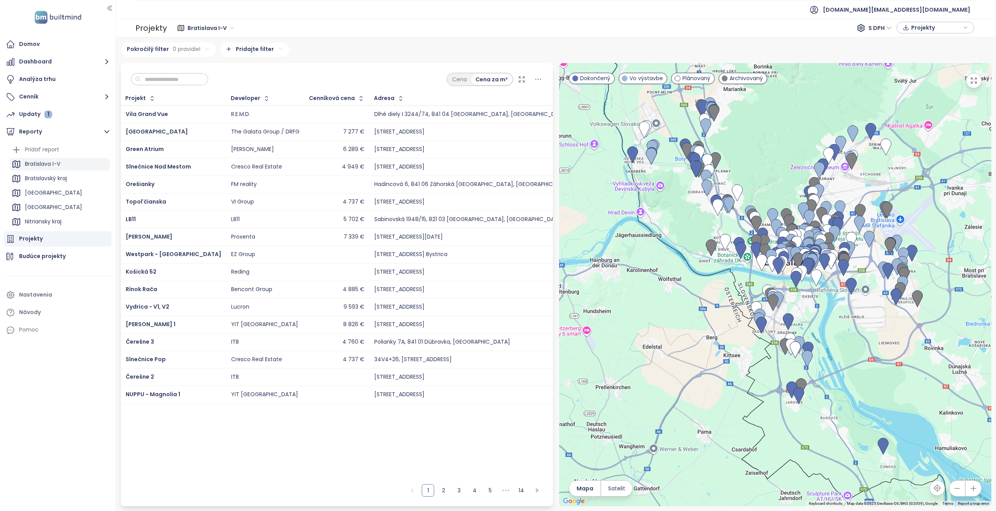
click at [90, 163] on div "Bratislava I-V" at bounding box center [60, 164] width 100 height 12
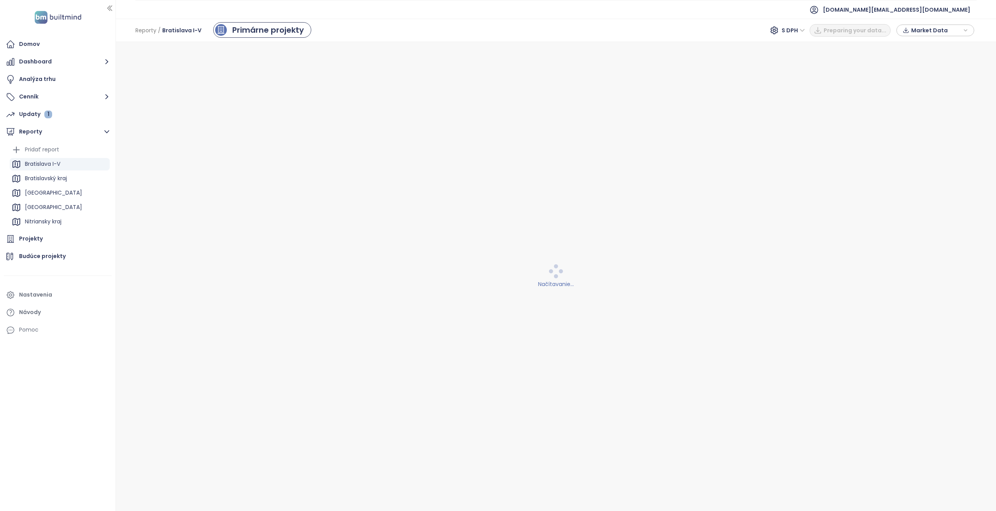
click at [591, 30] on div "Reporty / [GEOGRAPHIC_DATA] I-V Primárne projekty S DPH Preparing your data... …" at bounding box center [556, 30] width 880 height 23
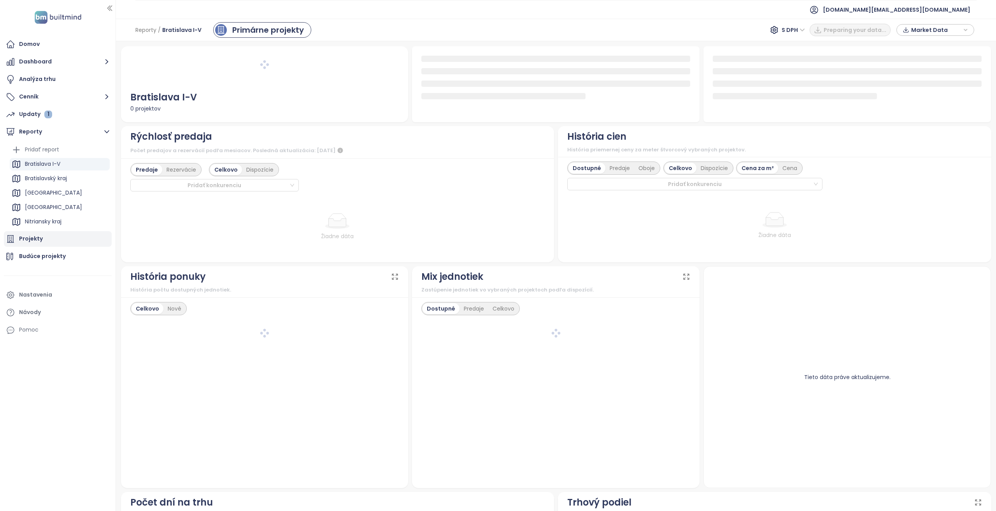
click at [35, 243] on div "Projekty" at bounding box center [31, 239] width 24 height 10
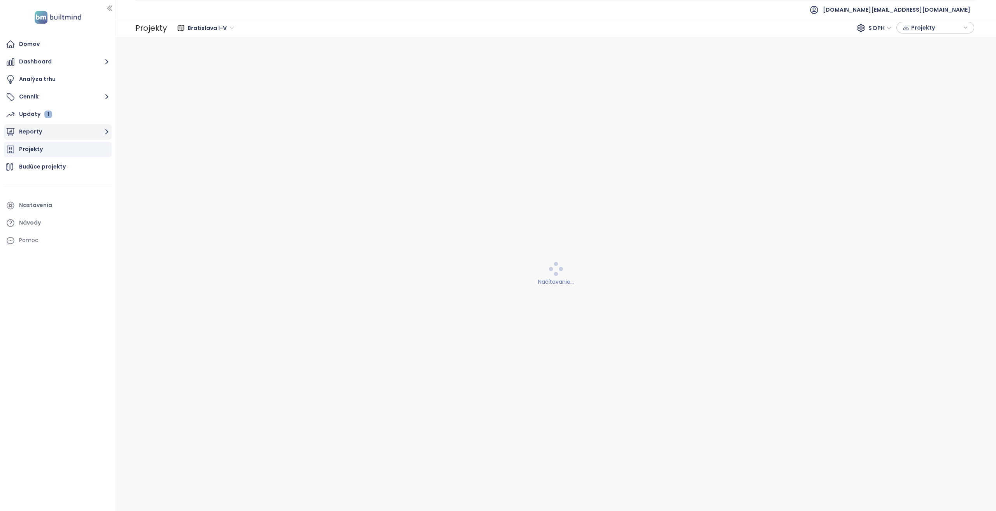
click at [61, 135] on button "Reporty" at bounding box center [58, 132] width 108 height 16
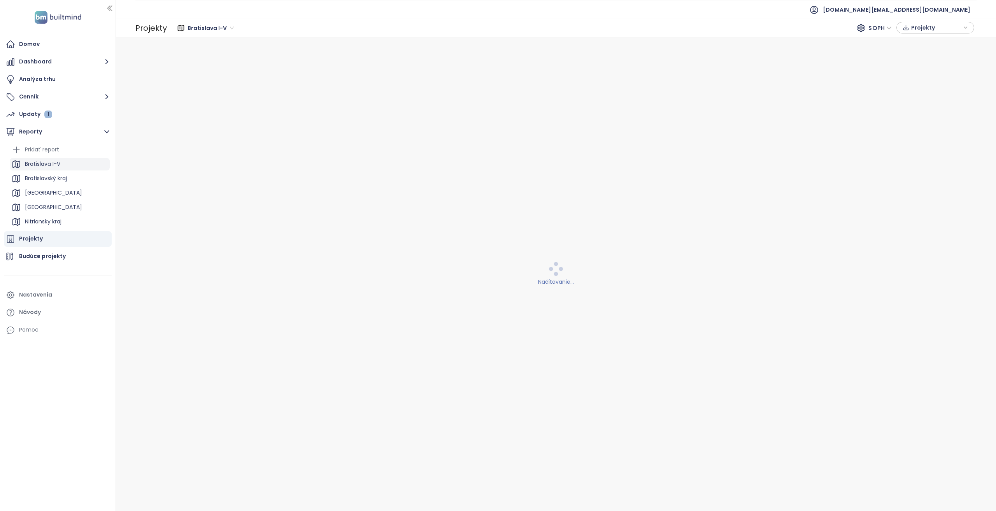
click at [45, 166] on div "Bratislava I-V" at bounding box center [42, 164] width 35 height 10
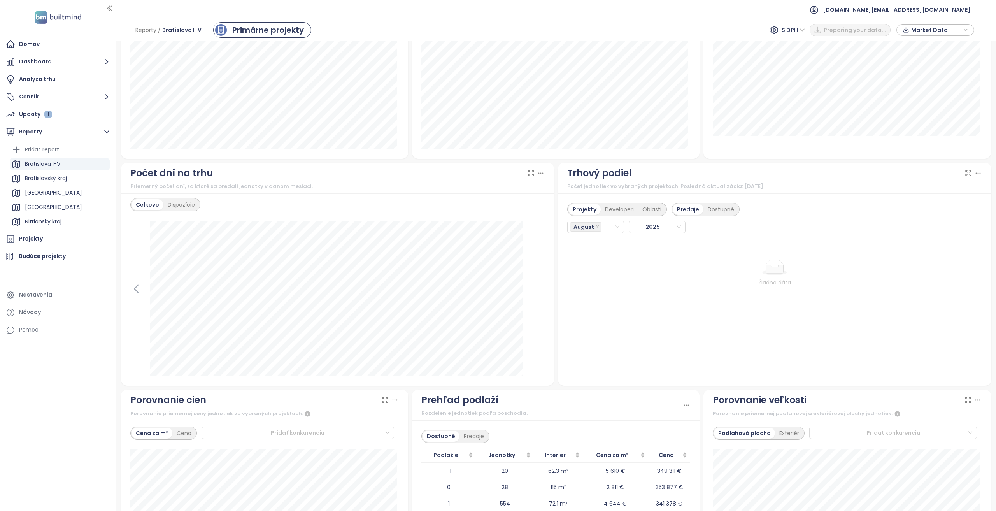
scroll to position [474, 0]
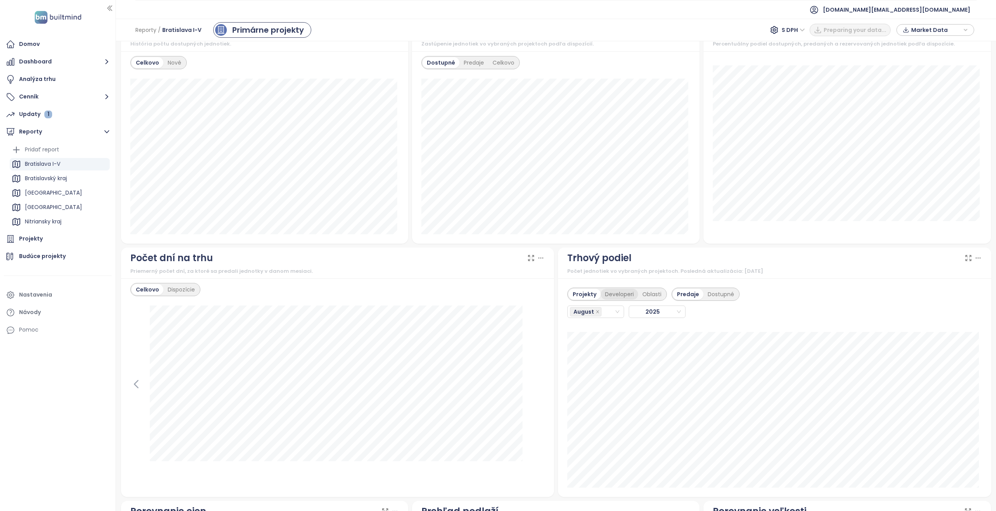
click at [614, 292] on div "Developeri" at bounding box center [618, 294] width 37 height 11
click at [577, 291] on div "Projekty" at bounding box center [583, 294] width 30 height 11
click at [614, 289] on div "Developeri" at bounding box center [618, 294] width 37 height 11
